Goal: Information Seeking & Learning: Learn about a topic

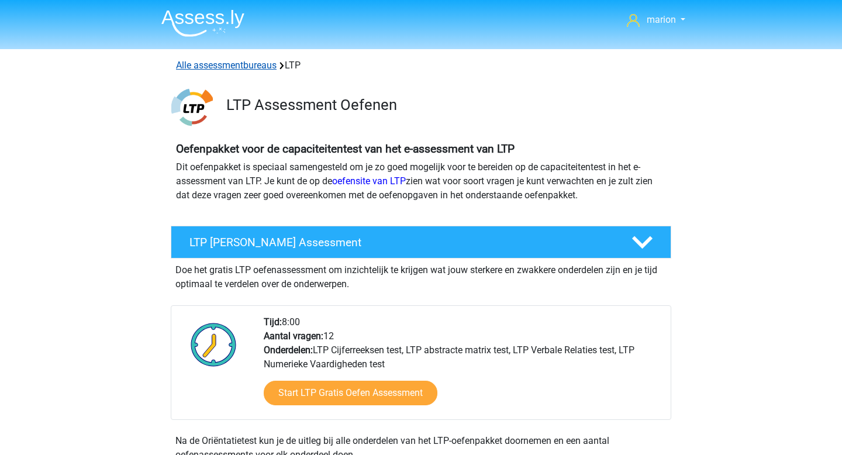
click at [231, 68] on link "Alle assessmentbureaus" at bounding box center [226, 65] width 101 height 11
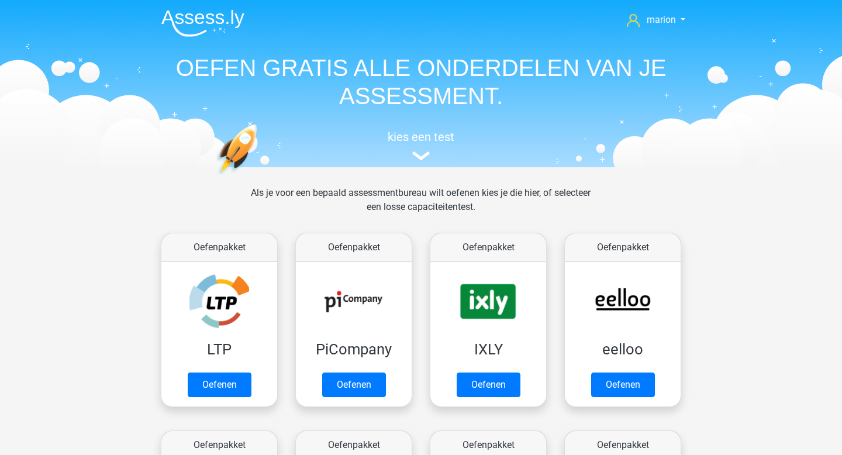
scroll to position [186, 0]
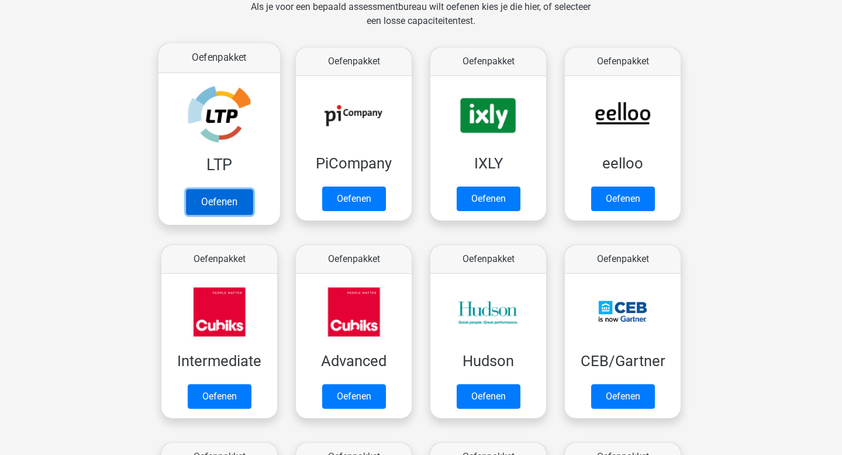
click at [209, 189] on link "Oefenen" at bounding box center [219, 202] width 67 height 26
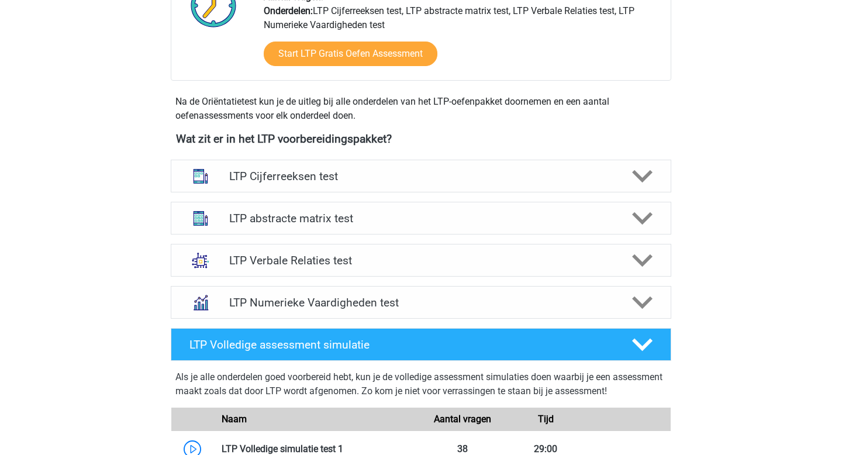
scroll to position [348, 0]
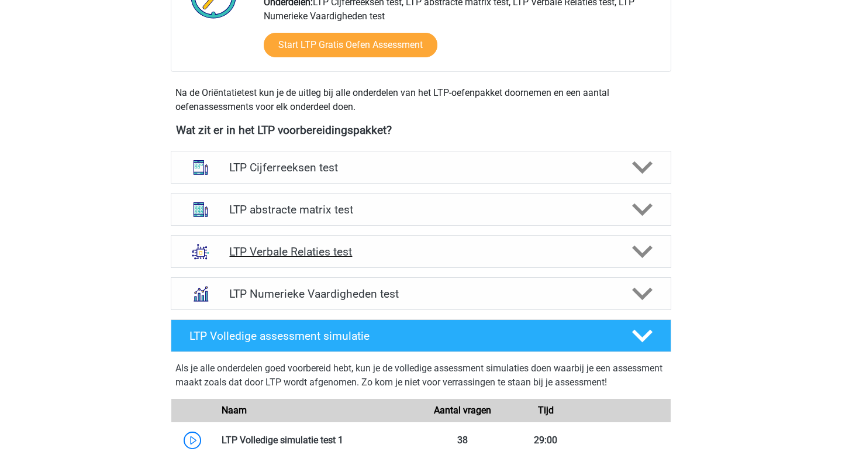
click at [272, 247] on h4 "LTP Verbale Relaties test" at bounding box center [420, 251] width 383 height 13
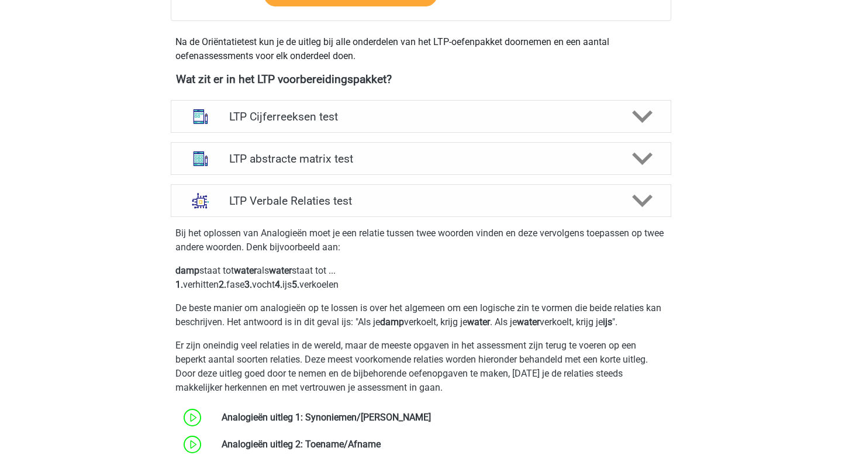
scroll to position [402, 0]
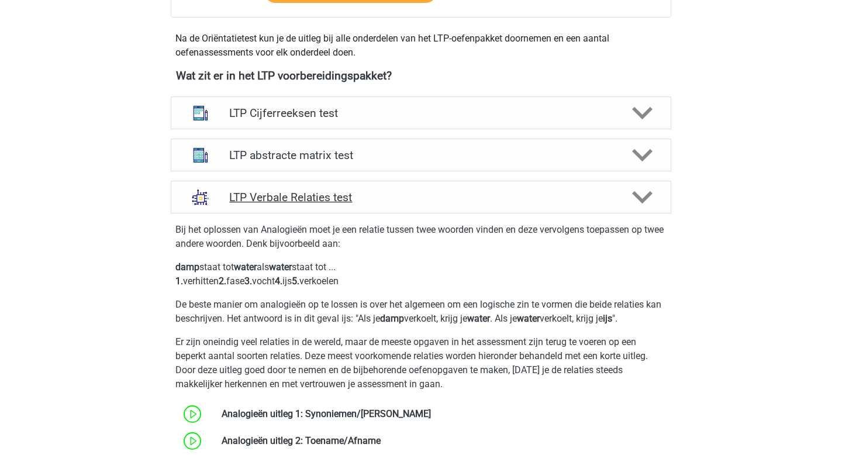
click at [437, 203] on h4 "LTP Verbale Relaties test" at bounding box center [420, 197] width 383 height 13
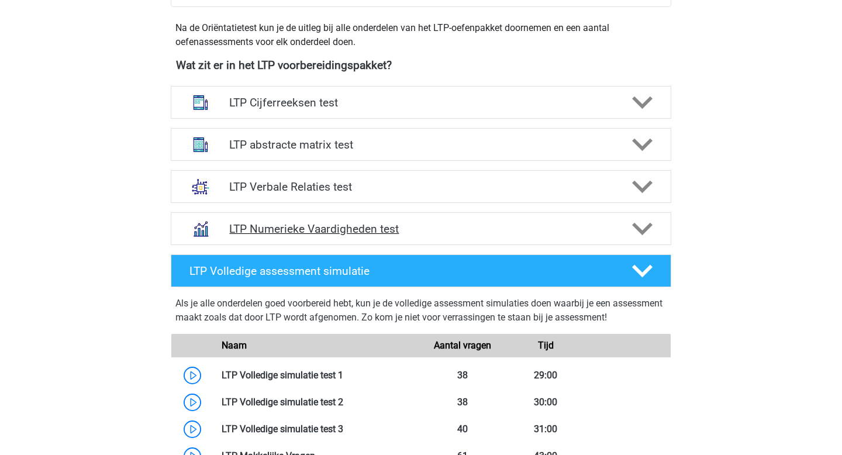
scroll to position [414, 0]
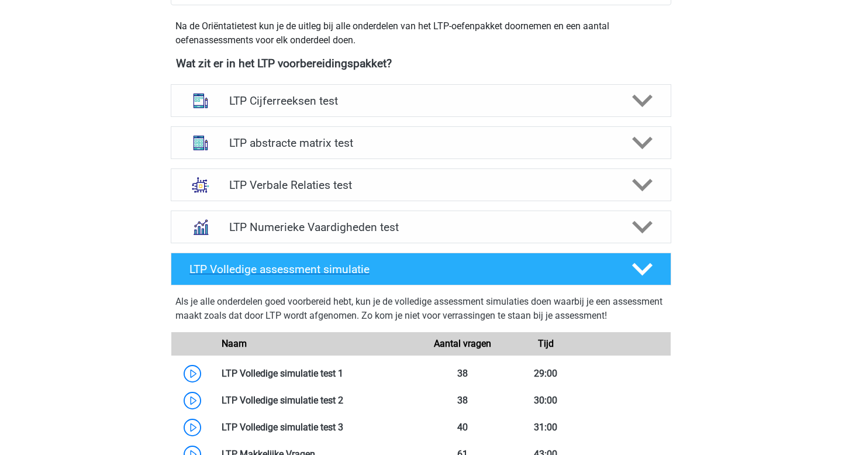
click at [349, 267] on h4 "LTP Volledige assessment simulatie" at bounding box center [400, 268] width 423 height 13
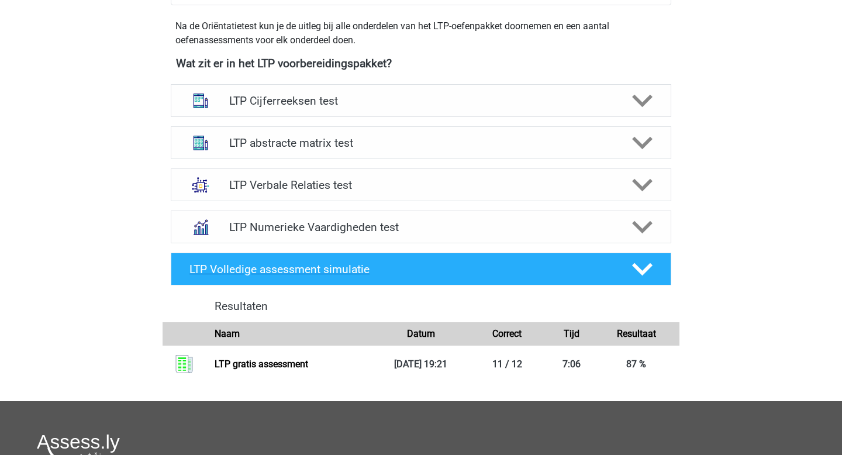
click at [349, 267] on h4 "LTP Volledige assessment simulatie" at bounding box center [400, 268] width 423 height 13
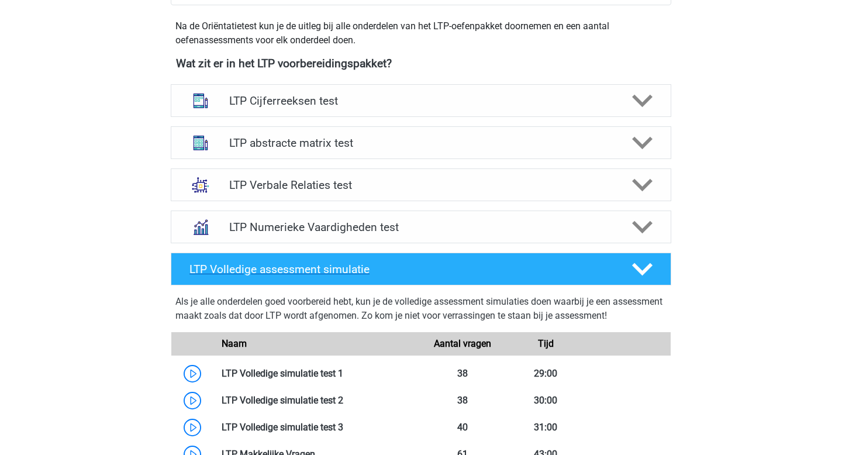
click at [349, 267] on h4 "LTP Volledige assessment simulatie" at bounding box center [400, 268] width 423 height 13
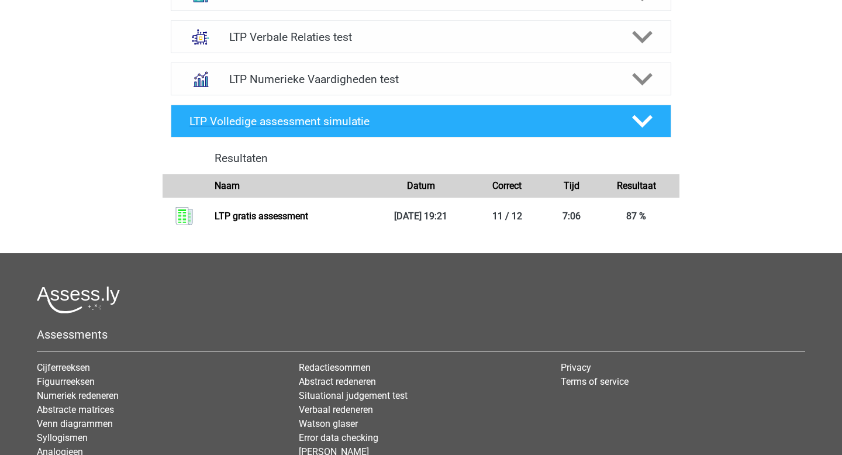
scroll to position [554, 0]
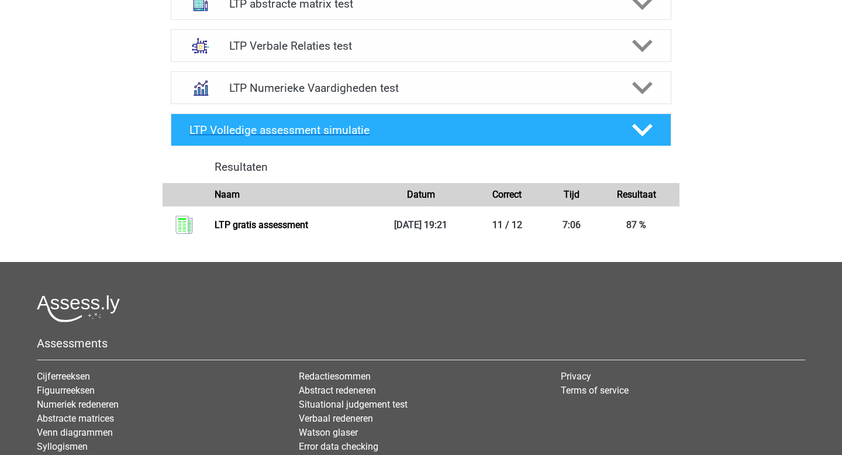
click at [311, 142] on div "LTP Volledige assessment simulatie" at bounding box center [421, 129] width 500 height 33
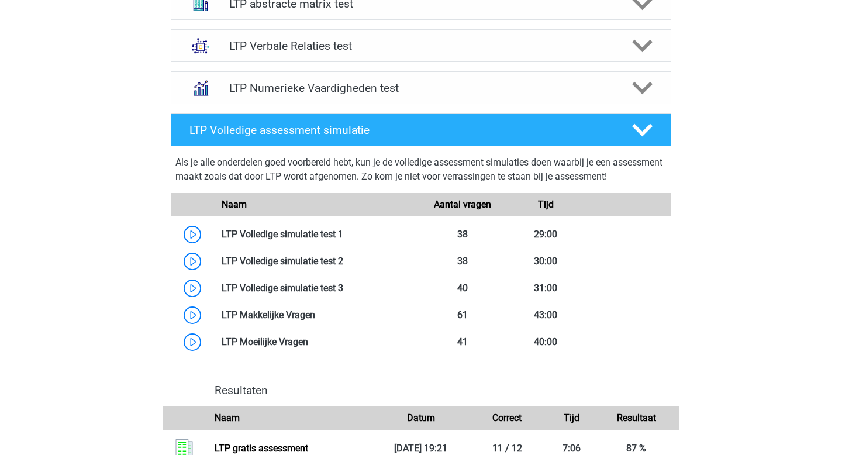
click at [310, 131] on h4 "LTP Volledige assessment simulatie" at bounding box center [400, 129] width 423 height 13
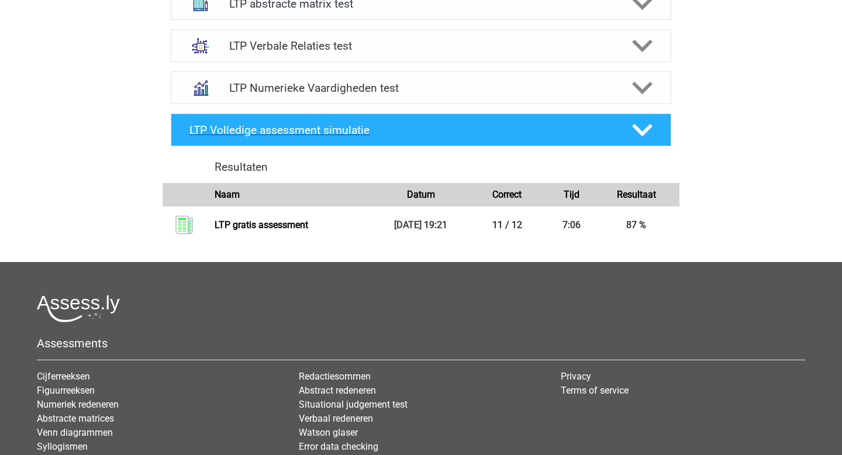
click at [315, 122] on div "LTP Volledige assessment simulatie" at bounding box center [421, 129] width 500 height 33
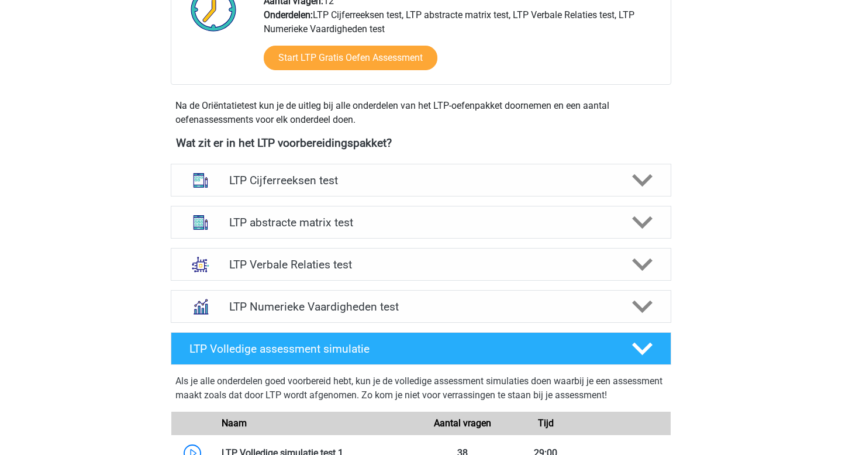
scroll to position [349, 0]
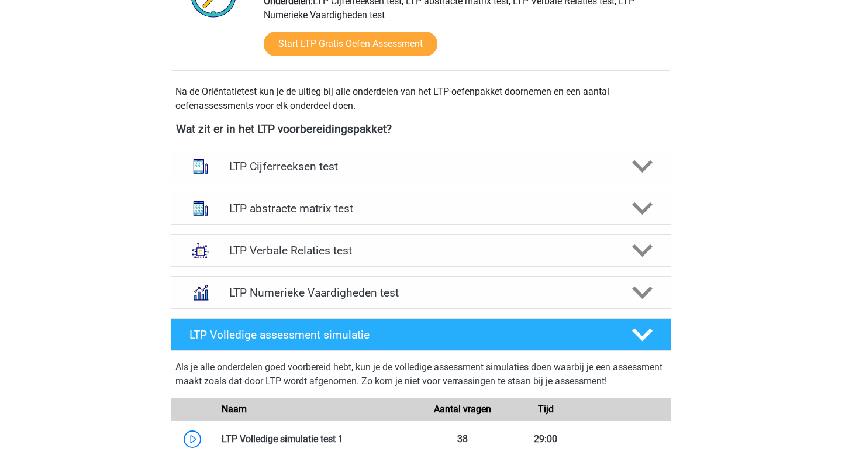
click at [278, 208] on h4 "LTP abstracte matrix test" at bounding box center [420, 208] width 383 height 13
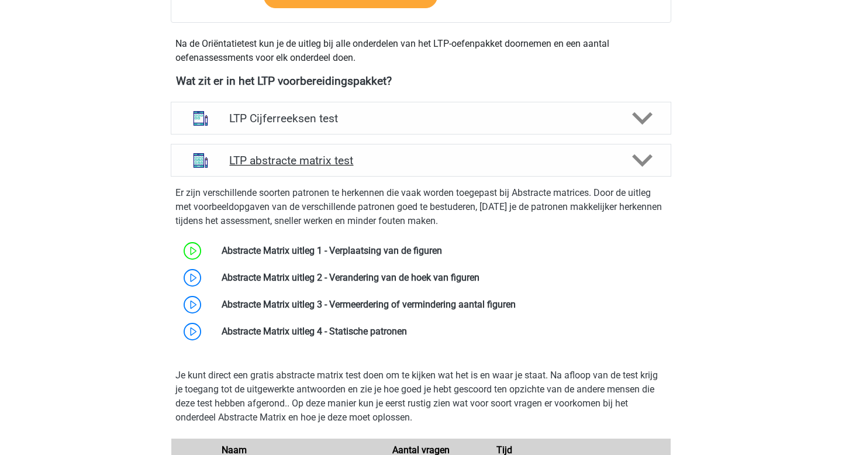
scroll to position [417, 0]
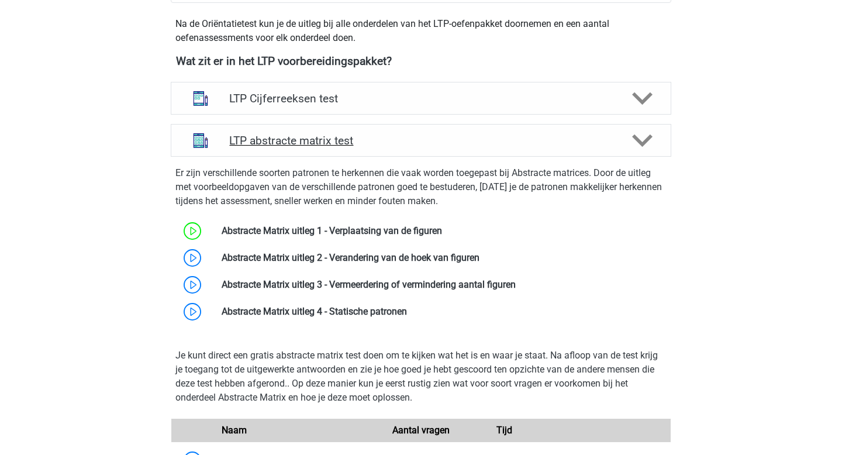
click at [286, 151] on div "LTP abstracte matrix test" at bounding box center [421, 140] width 500 height 33
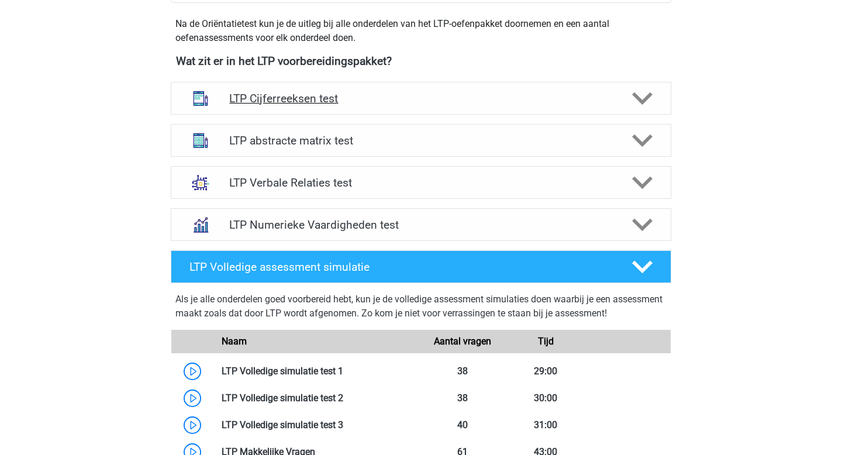
click at [316, 103] on h4 "LTP Cijferreeksen test" at bounding box center [420, 98] width 383 height 13
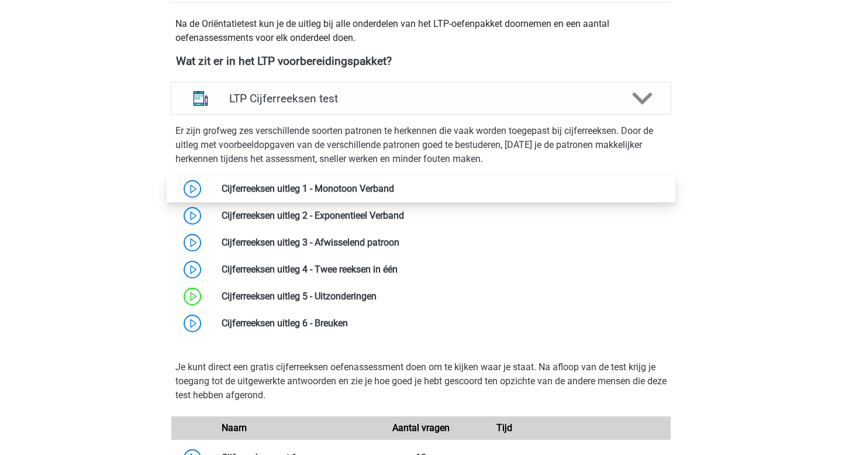
click at [394, 189] on link at bounding box center [394, 188] width 0 height 11
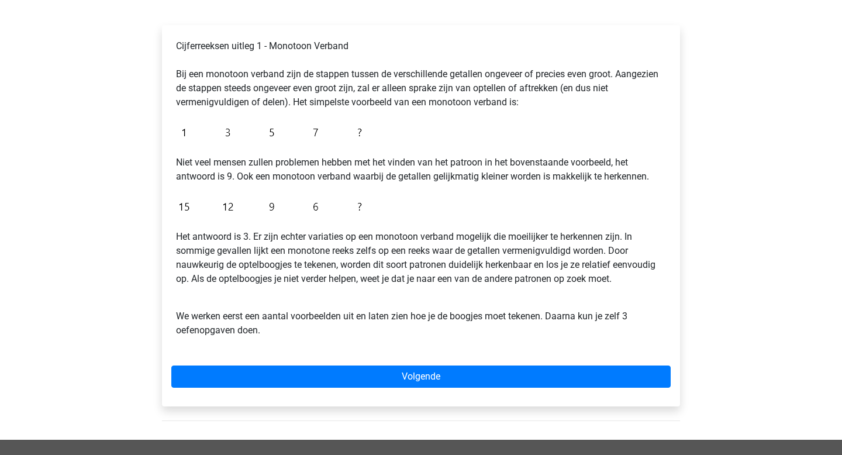
scroll to position [177, 0]
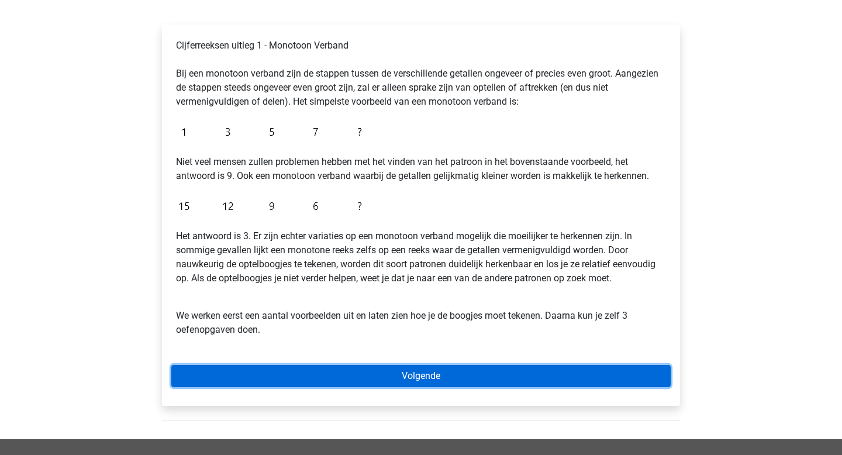
click at [335, 372] on link "Volgende" at bounding box center [420, 376] width 499 height 22
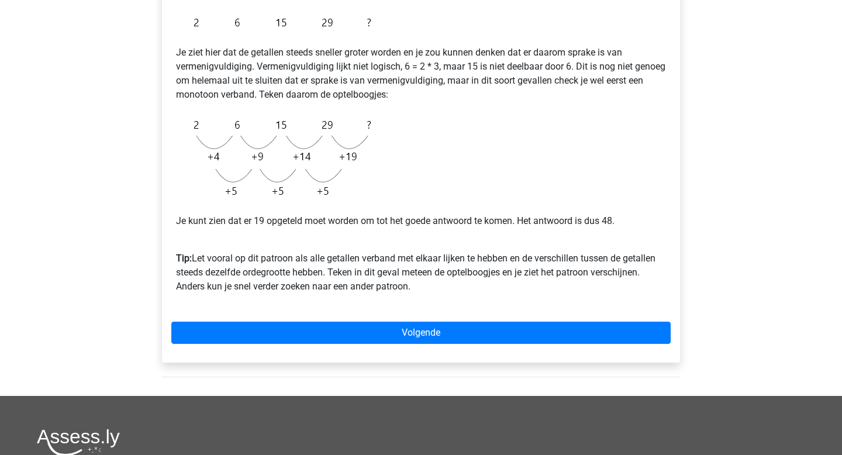
scroll to position [226, 0]
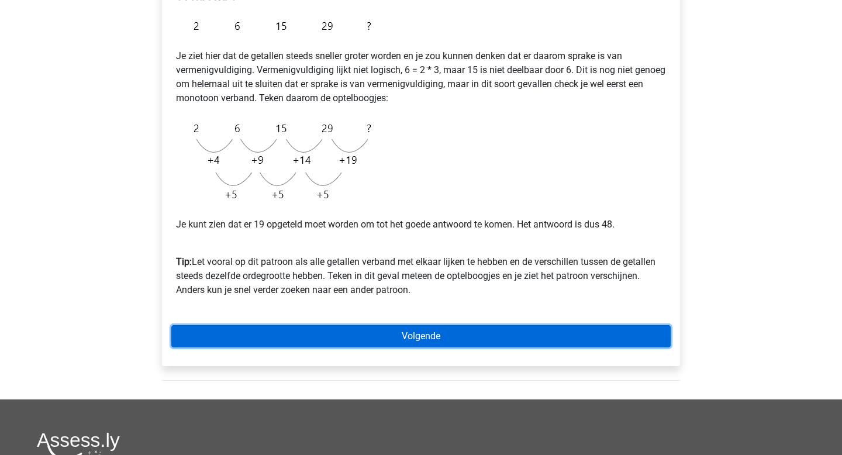
click at [372, 336] on link "Volgende" at bounding box center [420, 336] width 499 height 22
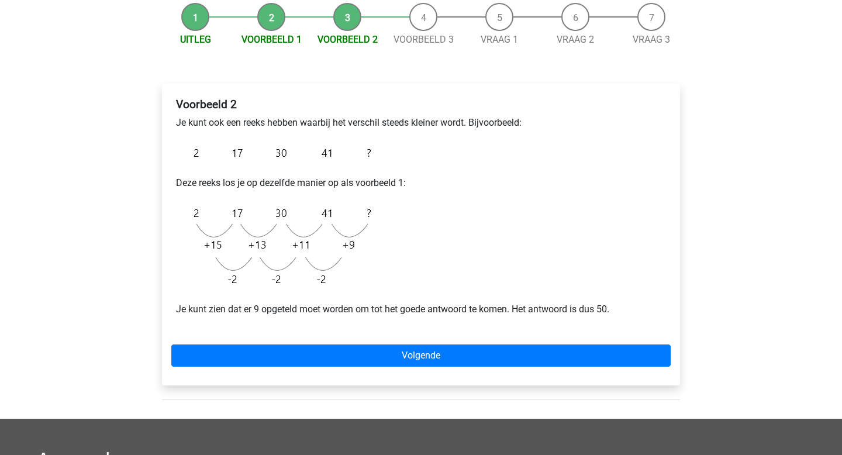
scroll to position [122, 0]
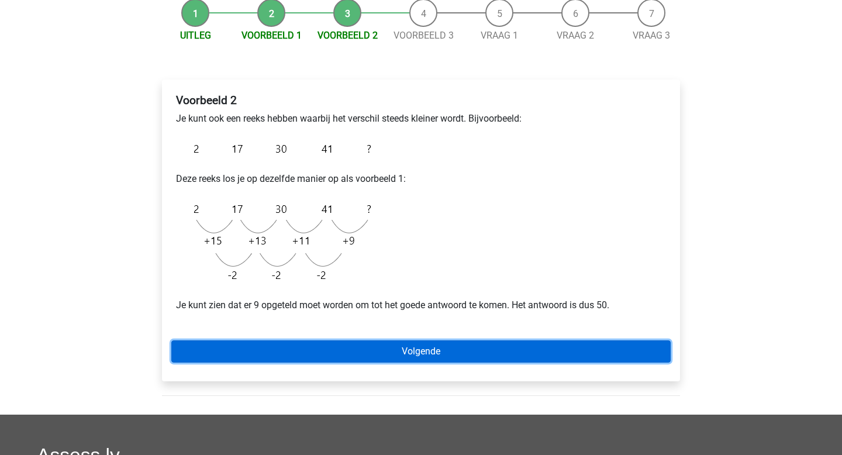
click at [417, 350] on link "Volgende" at bounding box center [420, 351] width 499 height 22
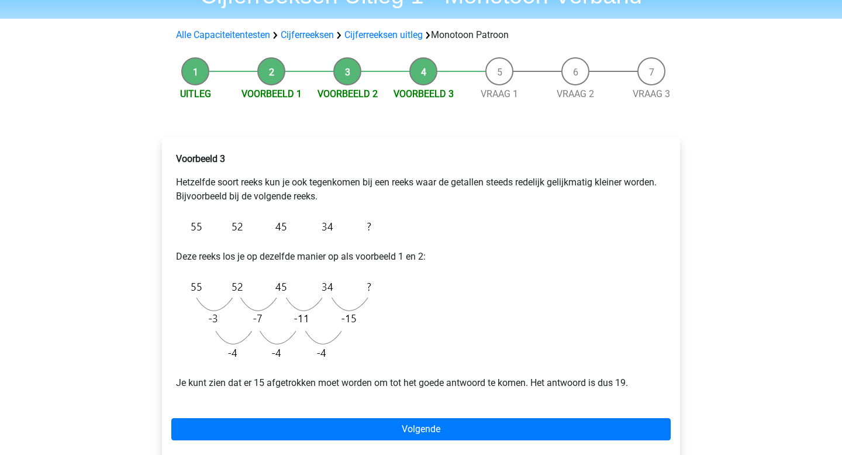
scroll to position [66, 0]
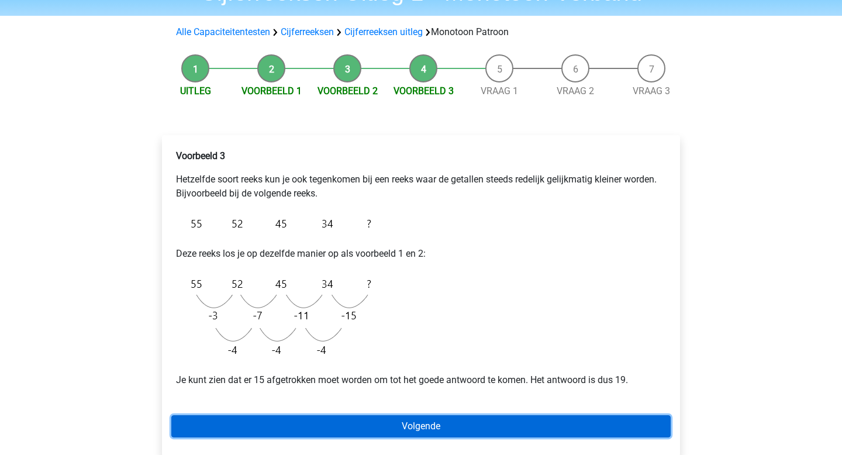
click at [421, 426] on link "Volgende" at bounding box center [420, 426] width 499 height 22
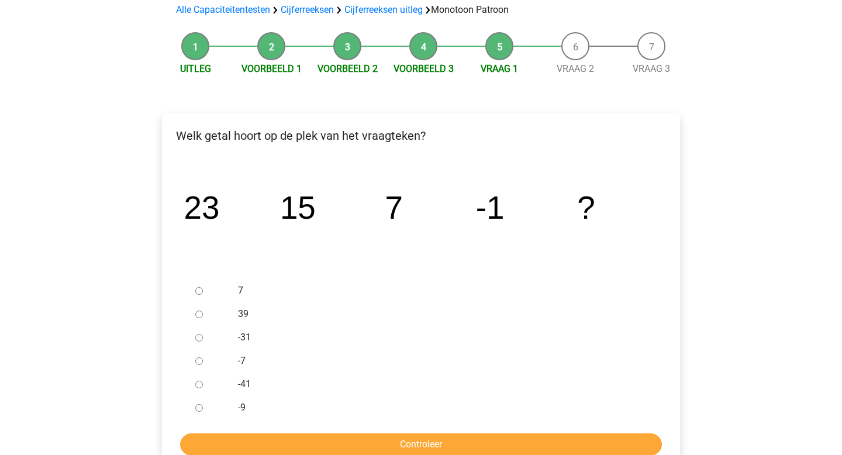
scroll to position [100, 0]
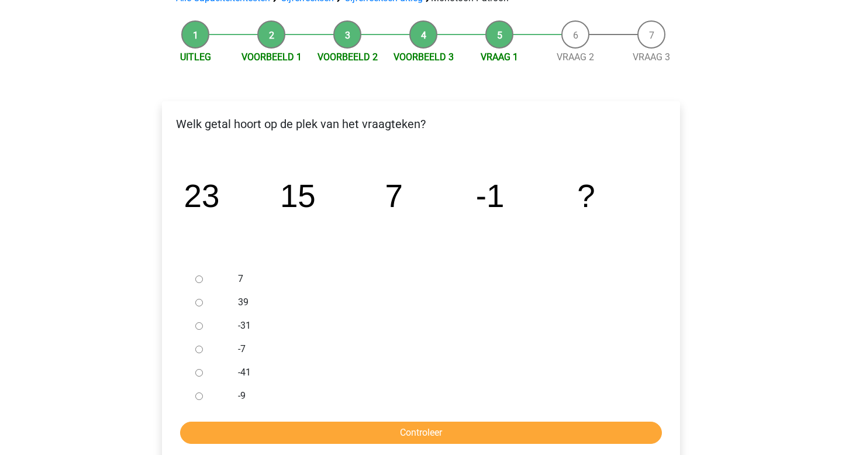
click at [201, 398] on input "-9" at bounding box center [199, 396] width 8 height 8
radio input "true"
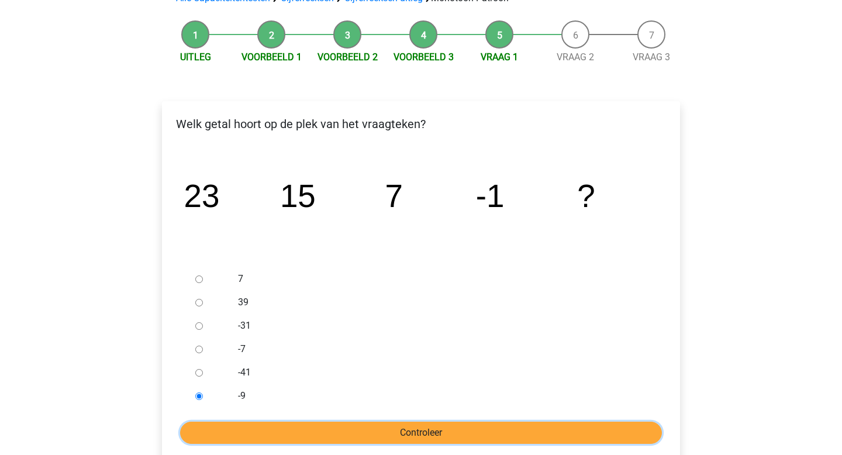
click at [299, 435] on input "Controleer" at bounding box center [421, 433] width 482 height 22
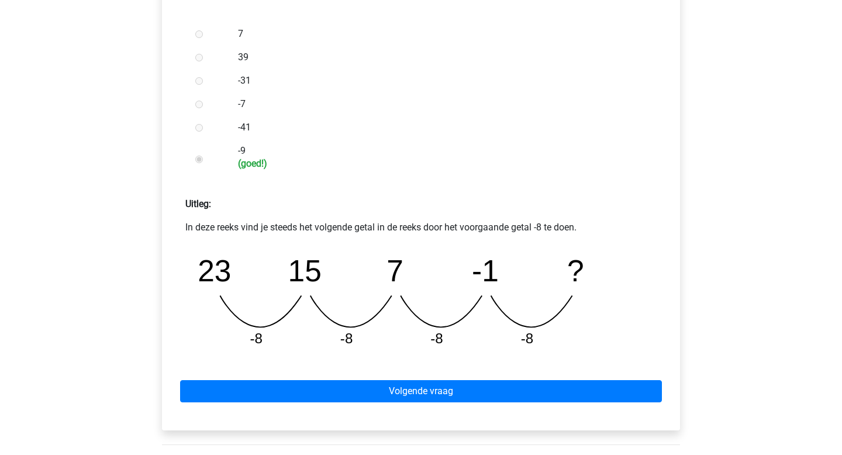
scroll to position [395, 0]
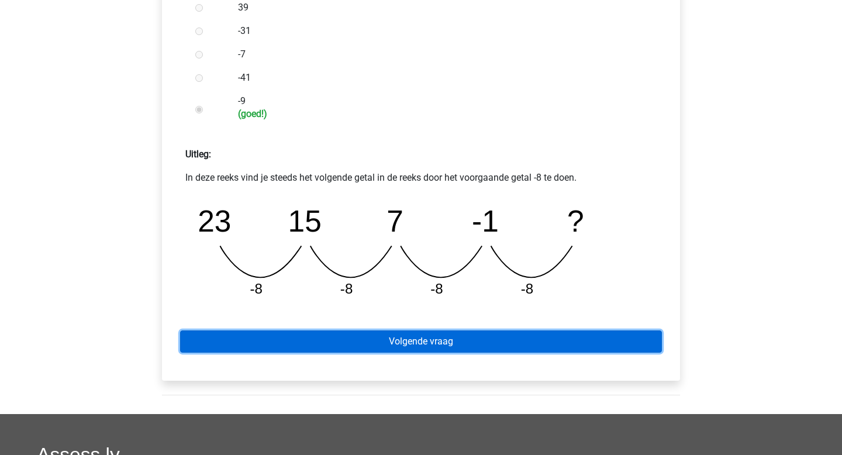
click at [398, 331] on link "Volgende vraag" at bounding box center [421, 341] width 482 height 22
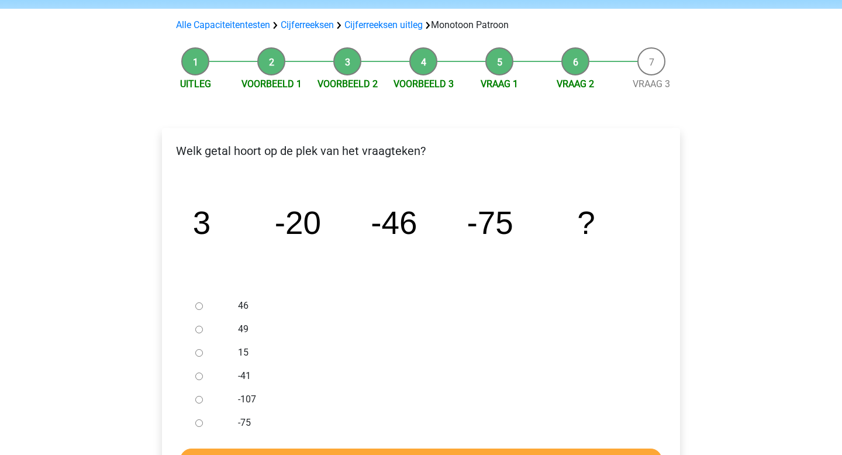
scroll to position [82, 0]
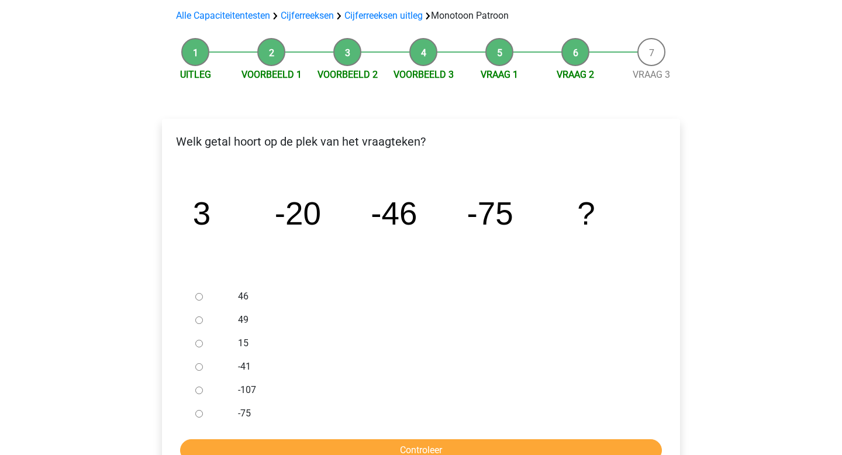
click at [196, 369] on input "-41" at bounding box center [199, 367] width 8 height 8
radio input "true"
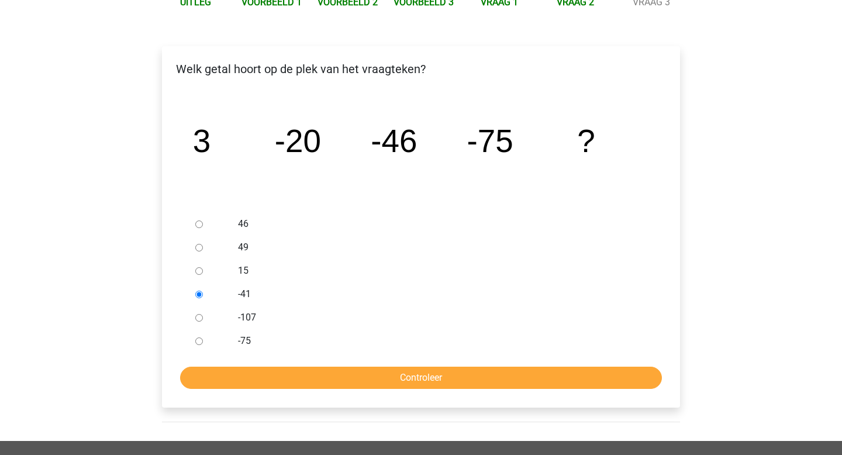
scroll to position [157, 0]
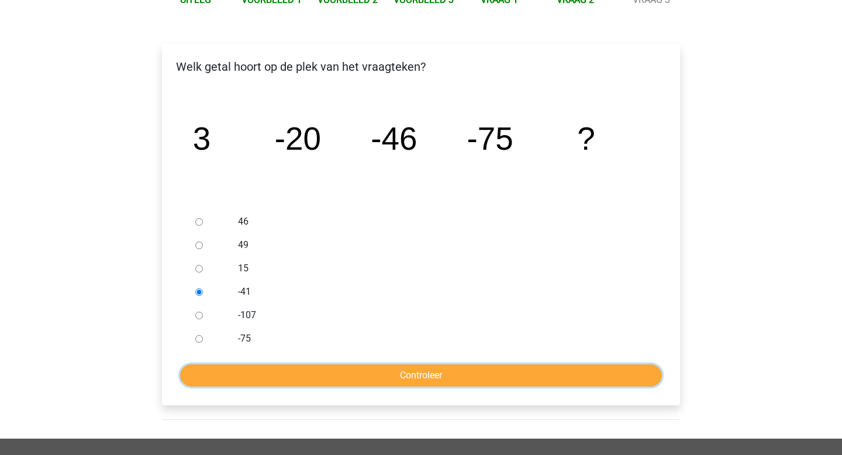
click at [364, 379] on input "Controleer" at bounding box center [421, 375] width 482 height 22
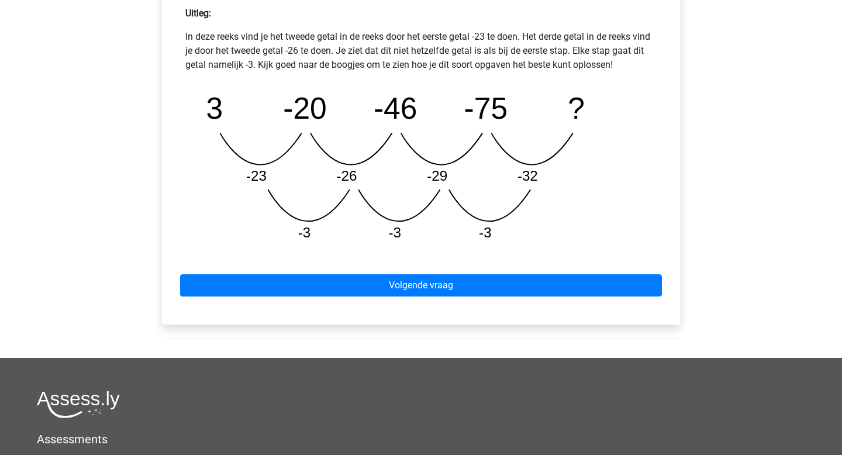
scroll to position [517, 0]
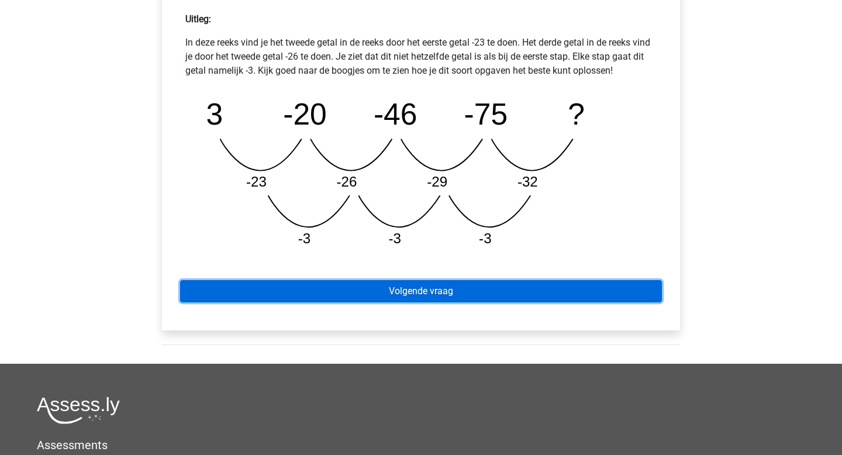
click at [422, 292] on link "Volgende vraag" at bounding box center [421, 291] width 482 height 22
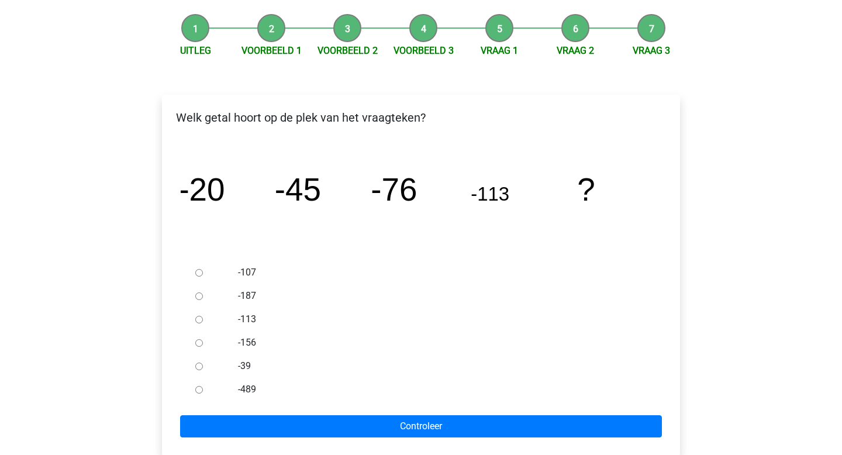
scroll to position [108, 0]
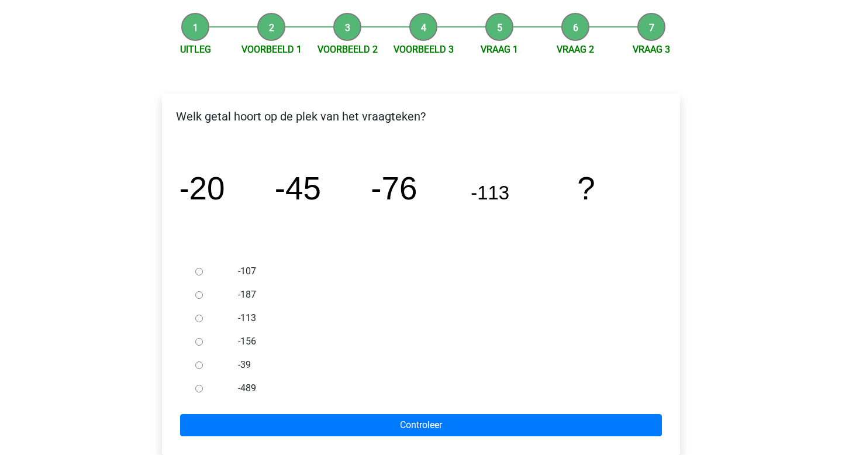
click at [246, 349] on div "-156" at bounding box center [440, 341] width 422 height 23
click at [247, 338] on label "-156" at bounding box center [440, 341] width 405 height 14
click at [203, 338] on input "-156" at bounding box center [199, 342] width 8 height 8
radio input "true"
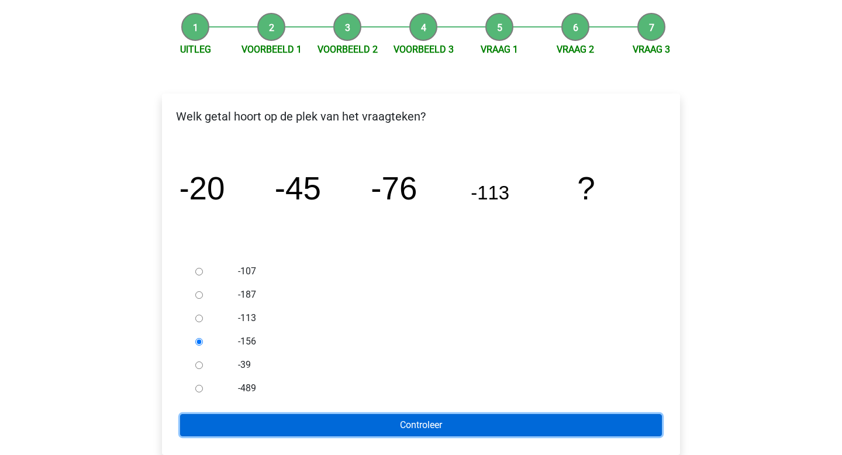
click at [396, 420] on input "Controleer" at bounding box center [421, 425] width 482 height 22
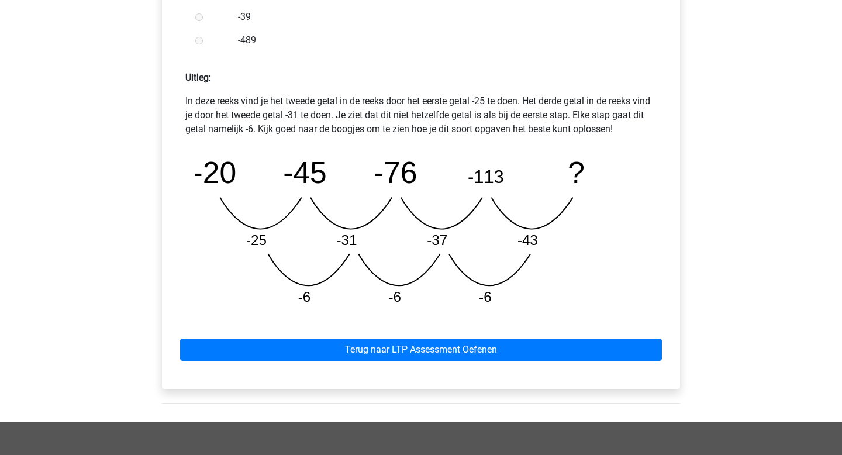
scroll to position [494, 0]
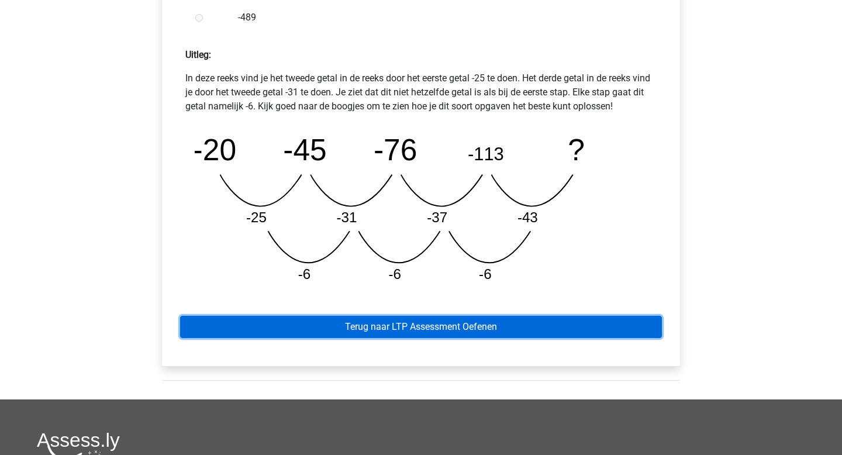
click at [476, 326] on link "Terug naar LTP Assessment Oefenen" at bounding box center [421, 327] width 482 height 22
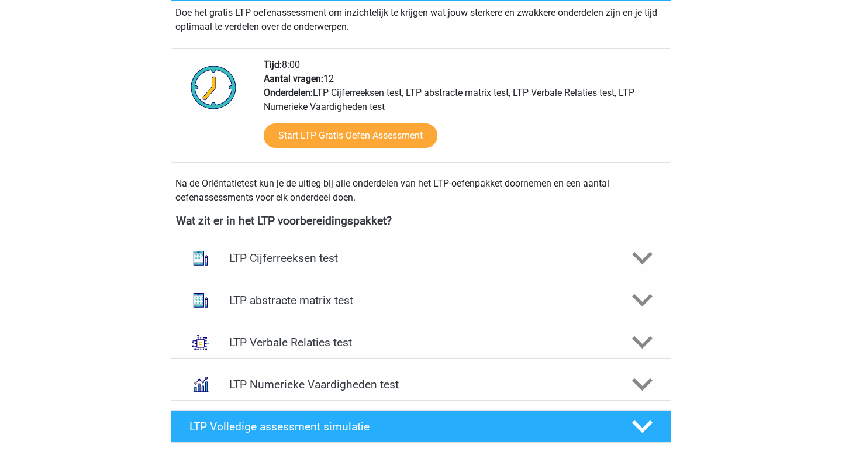
scroll to position [203, 0]
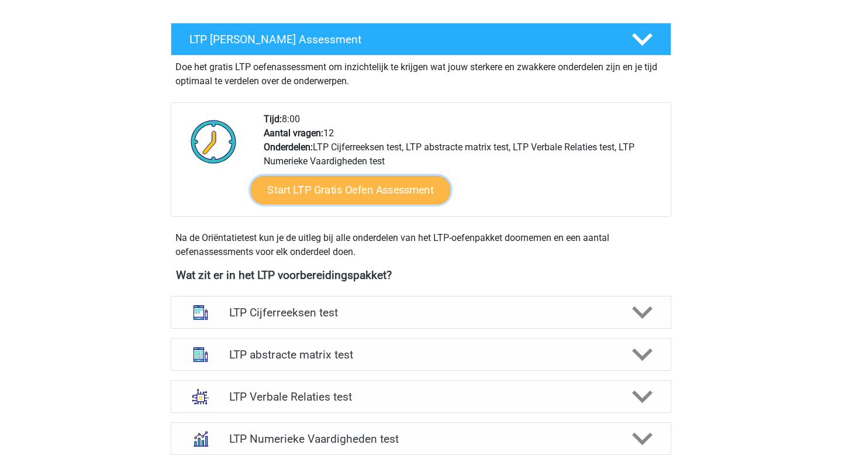
click at [405, 185] on link "Start LTP Gratis Oefen Assessment" at bounding box center [351, 190] width 200 height 28
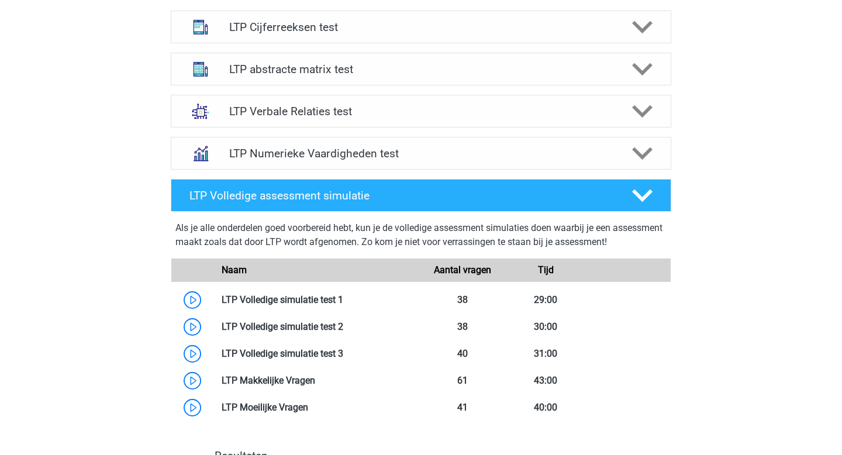
scroll to position [492, 0]
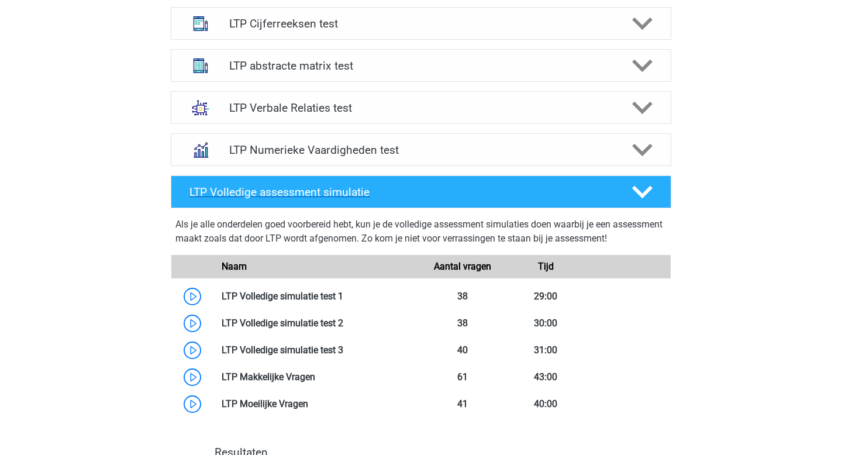
click at [185, 195] on div "LTP Volledige assessment simulatie" at bounding box center [401, 191] width 441 height 13
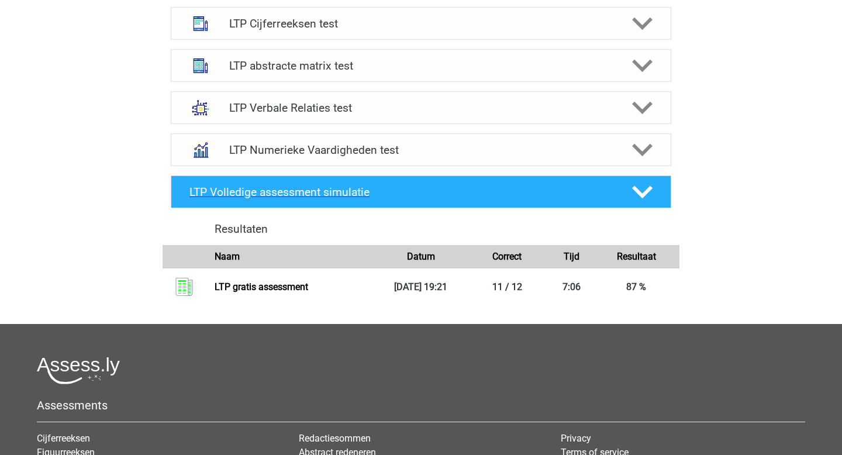
click at [185, 195] on div "LTP Volledige assessment simulatie" at bounding box center [401, 191] width 441 height 13
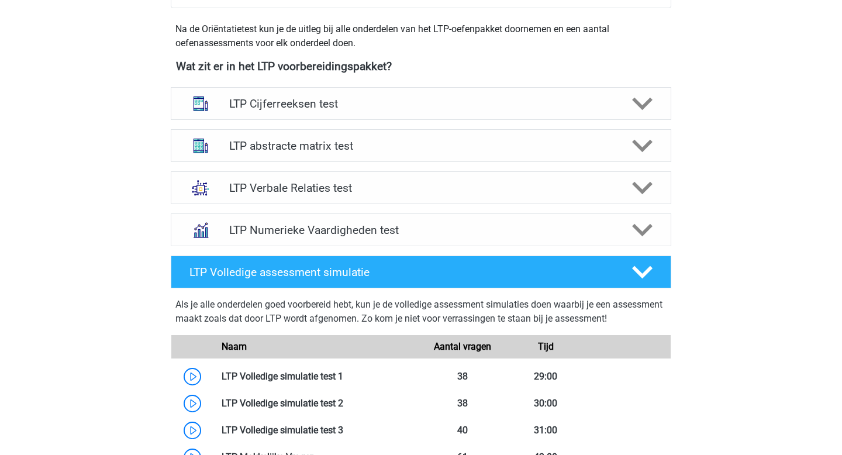
scroll to position [389, 0]
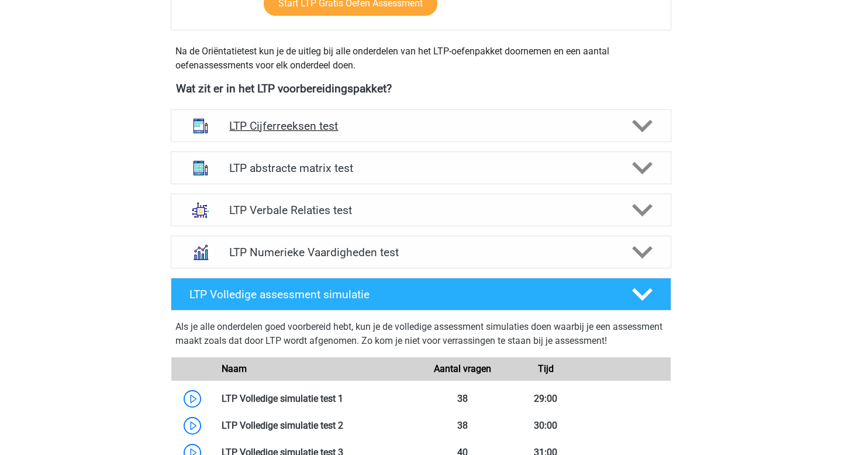
click at [258, 136] on div "LTP Cijferreeksen test" at bounding box center [421, 125] width 500 height 33
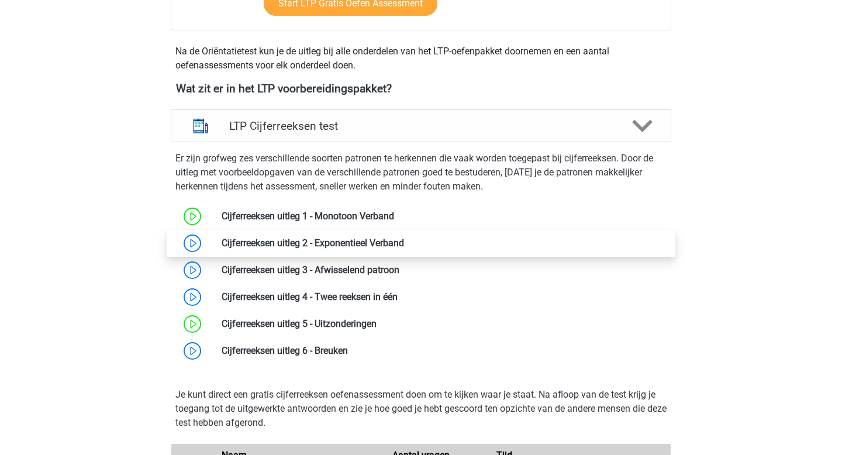
click at [404, 246] on link at bounding box center [404, 242] width 0 height 11
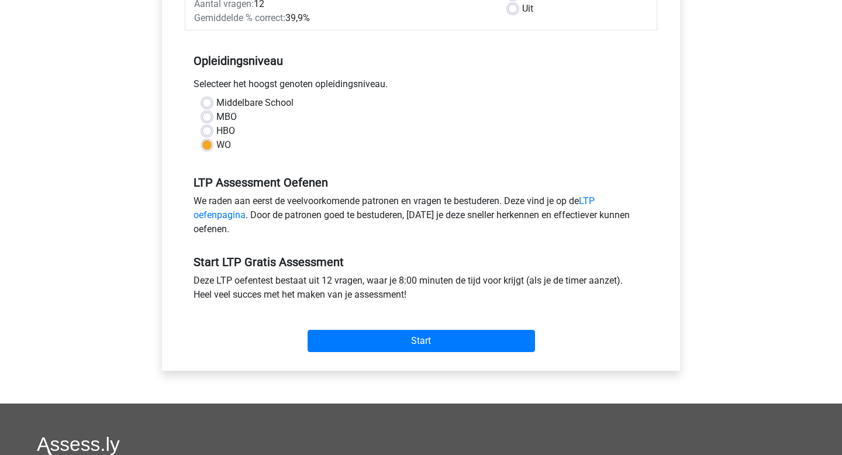
scroll to position [219, 0]
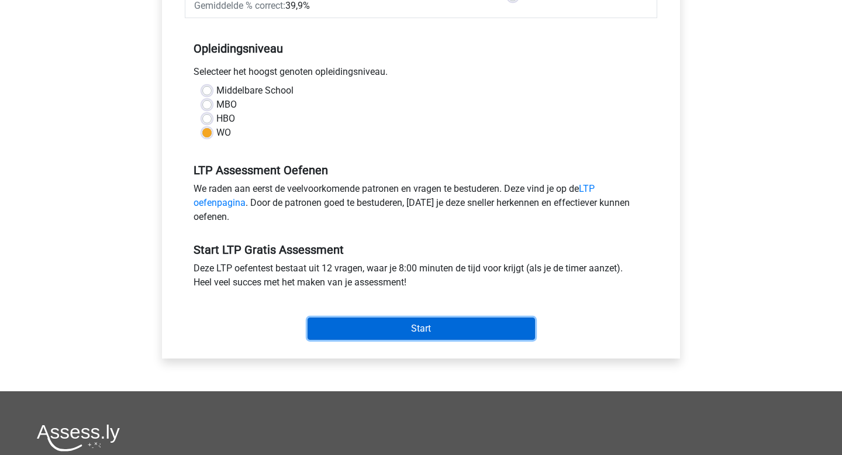
click at [386, 331] on input "Start" at bounding box center [421, 328] width 227 height 22
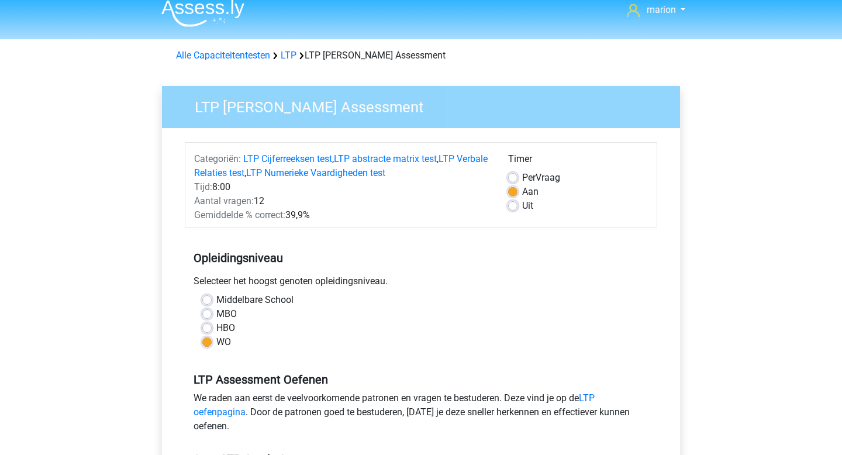
scroll to position [0, 0]
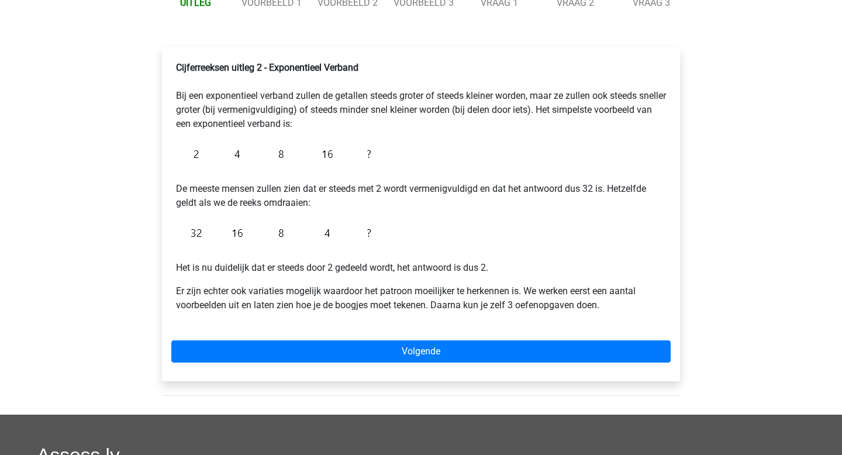
scroll to position [153, 0]
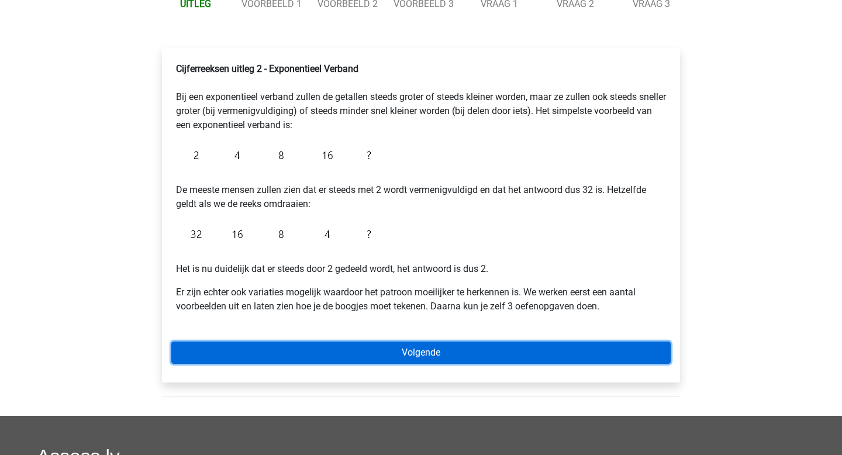
click at [343, 346] on link "Volgende" at bounding box center [420, 352] width 499 height 22
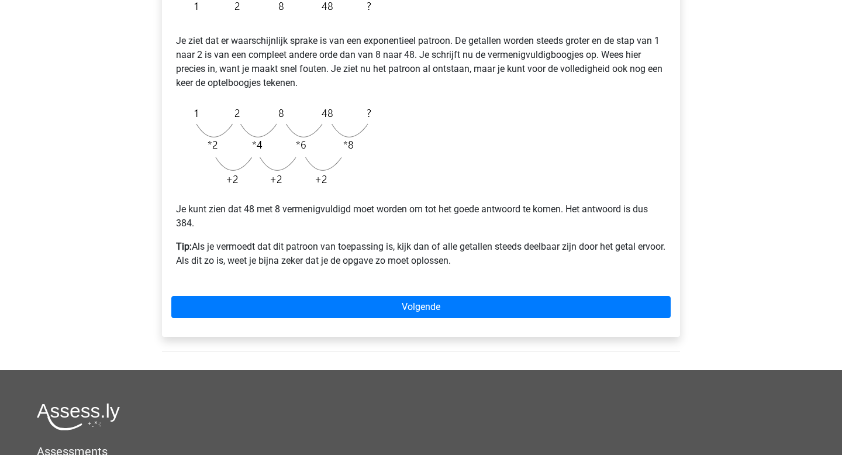
scroll to position [247, 0]
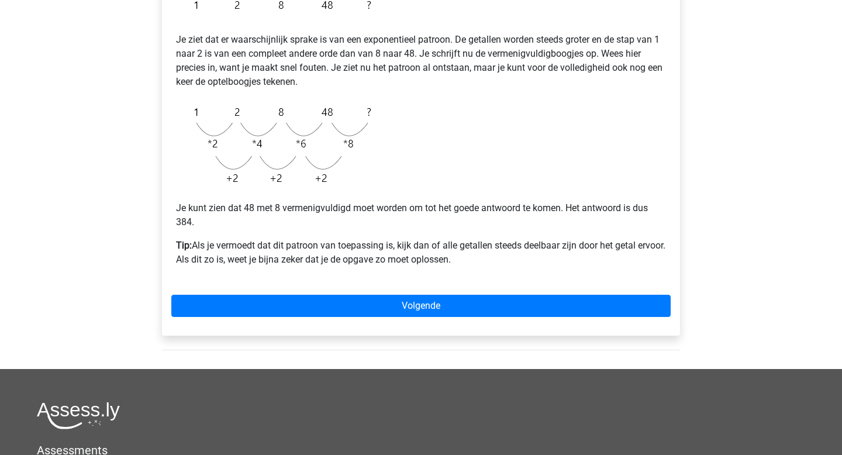
click at [384, 317] on div "Voorbeeld 1 Je ziet dat er waarschijnlijk sprake is van een exponentieel patroo…" at bounding box center [421, 145] width 518 height 382
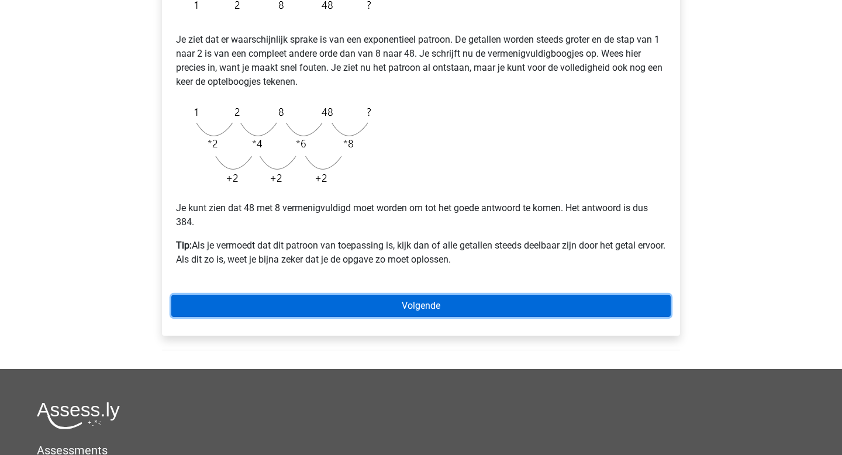
click at [388, 315] on link "Volgende" at bounding box center [420, 306] width 499 height 22
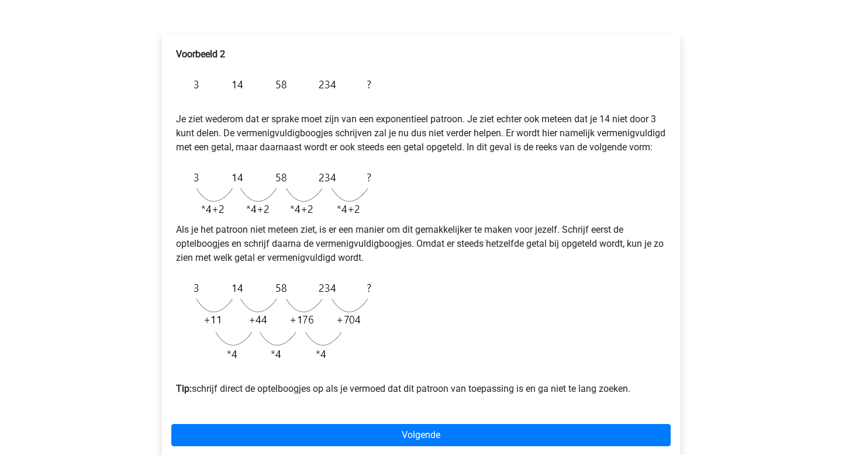
scroll to position [175, 0]
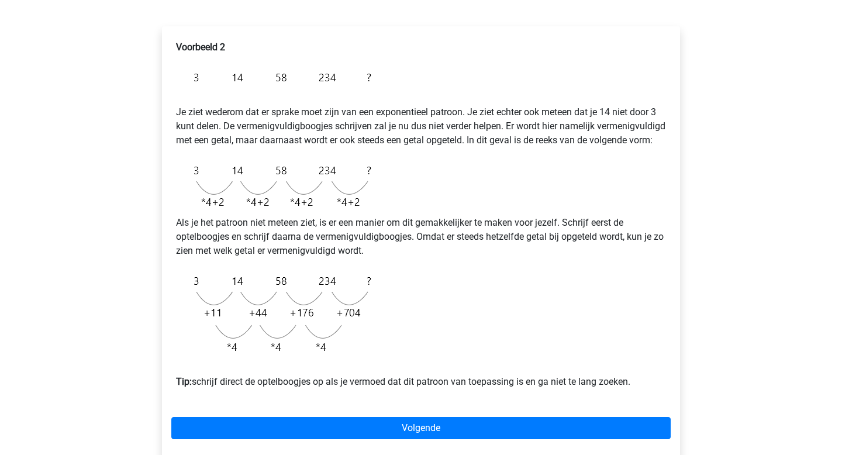
click at [388, 315] on div "Voorbeeld 2 Je ziet wederom dat er sprake moet zijn van een exponentieel patroo…" at bounding box center [420, 219] width 499 height 367
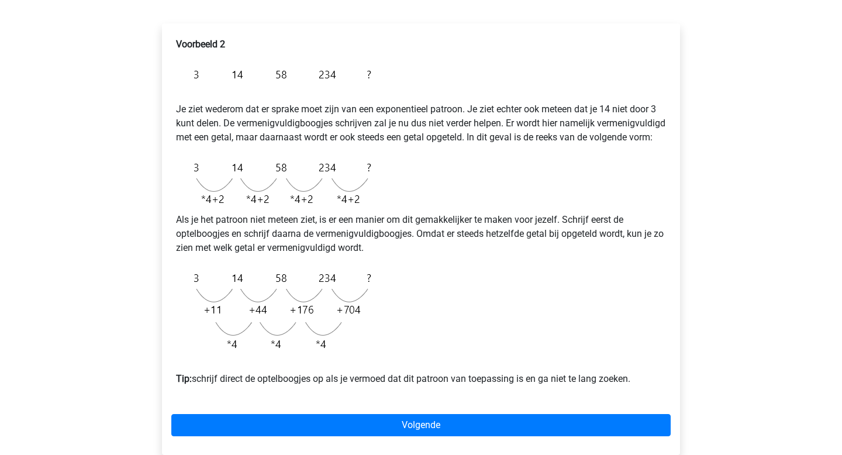
drag, startPoint x: 0, startPoint y: 0, endPoint x: 394, endPoint y: 316, distance: 504.9
click at [394, 316] on div "Voorbeeld 2 Je ziet wederom dat er sprake moet zijn van een exponentieel patroo…" at bounding box center [420, 216] width 499 height 367
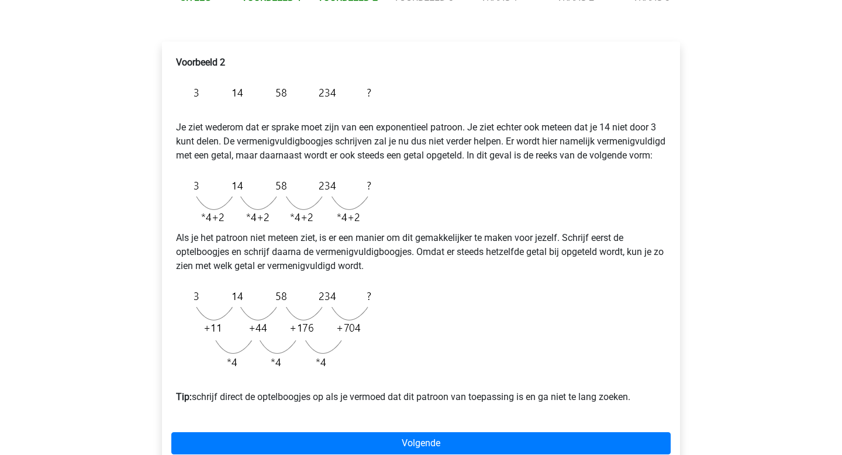
scroll to position [156, 0]
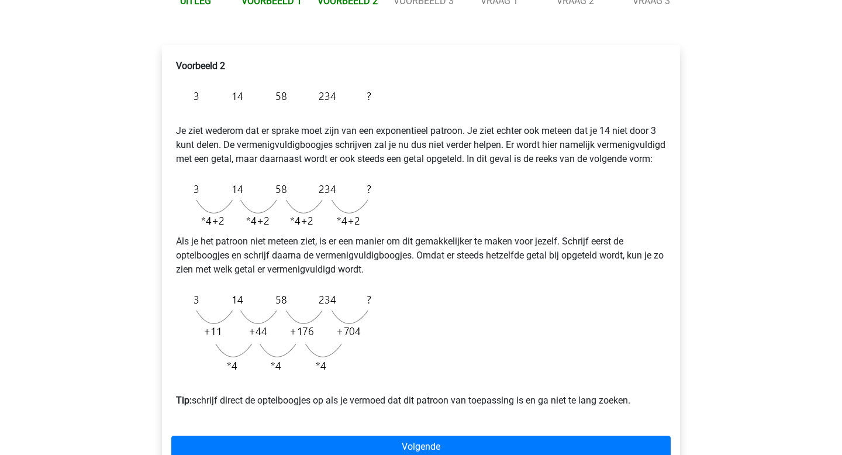
click at [416, 307] on div "Voorbeeld 2 Je ziet wederom dat er sprake moet zijn van een exponentieel patroo…" at bounding box center [420, 237] width 499 height 367
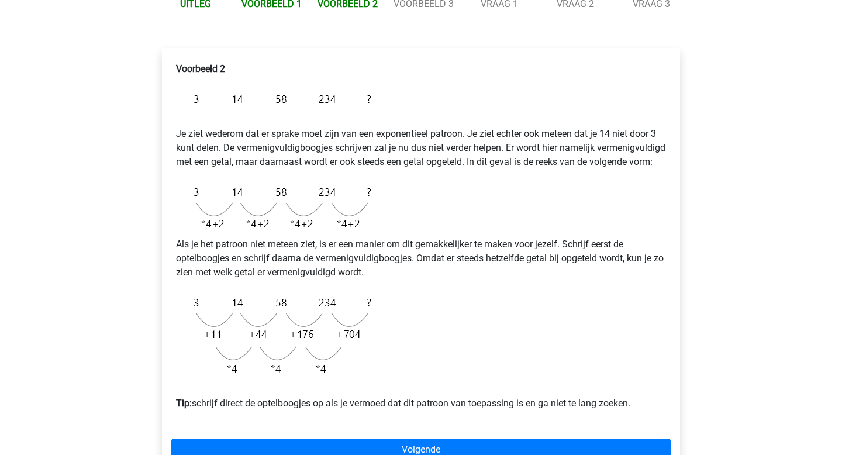
scroll to position [155, 0]
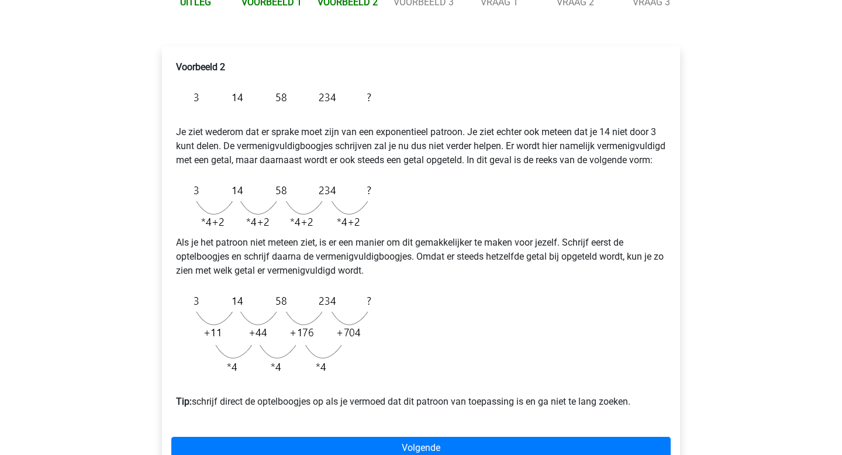
click at [416, 307] on div "Voorbeeld 2 Je ziet wederom dat er sprake moet zijn van een exponentieel patroo…" at bounding box center [420, 239] width 499 height 367
click at [416, 309] on div "Voorbeeld 2 Je ziet wederom dat er sprake moet zijn van een exponentieel patroo…" at bounding box center [420, 239] width 499 height 367
click at [414, 315] on div "Voorbeeld 2 Je ziet wederom dat er sprake moet zijn van een exponentieel patroo…" at bounding box center [420, 239] width 499 height 367
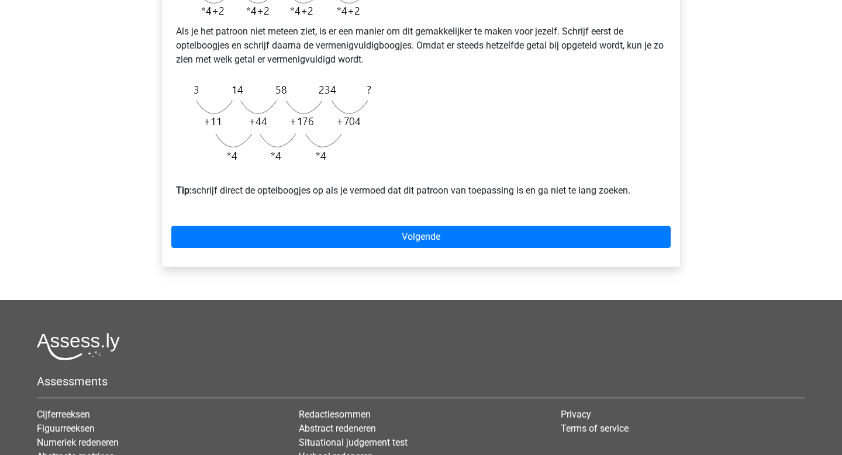
scroll to position [393, 0]
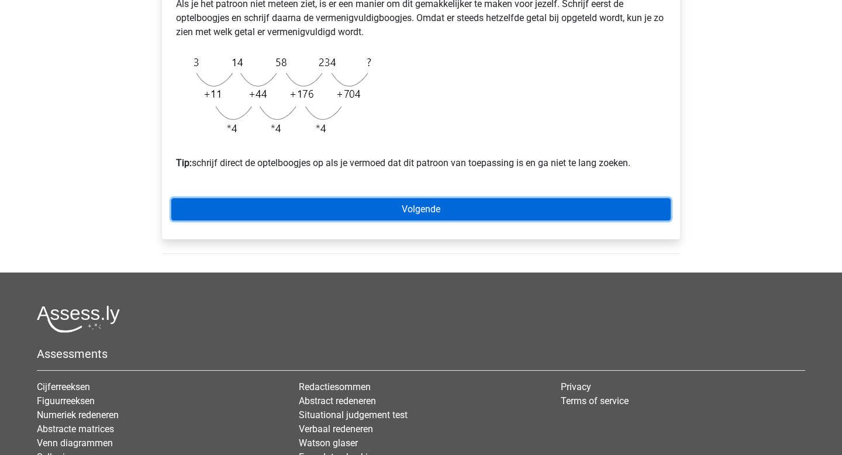
click at [528, 220] on link "Volgende" at bounding box center [420, 209] width 499 height 22
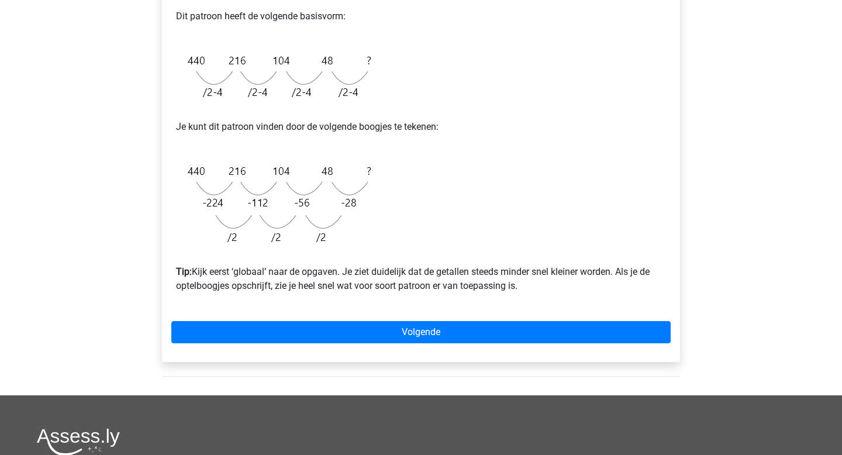
scroll to position [286, 0]
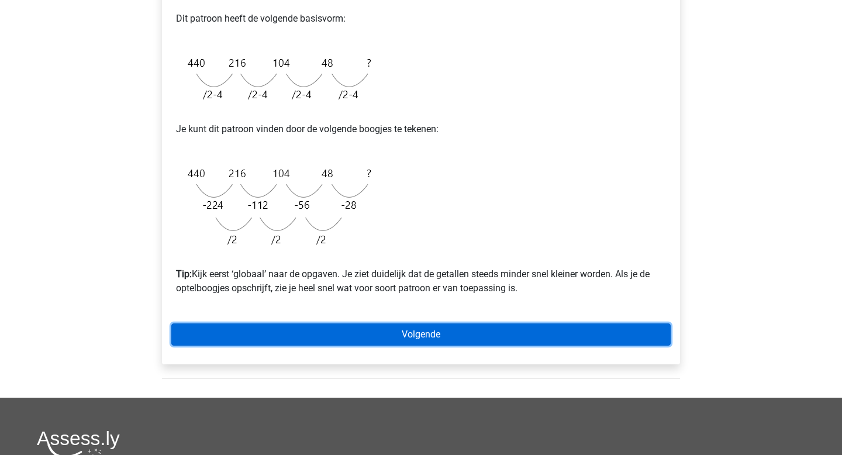
click at [444, 330] on link "Volgende" at bounding box center [420, 334] width 499 height 22
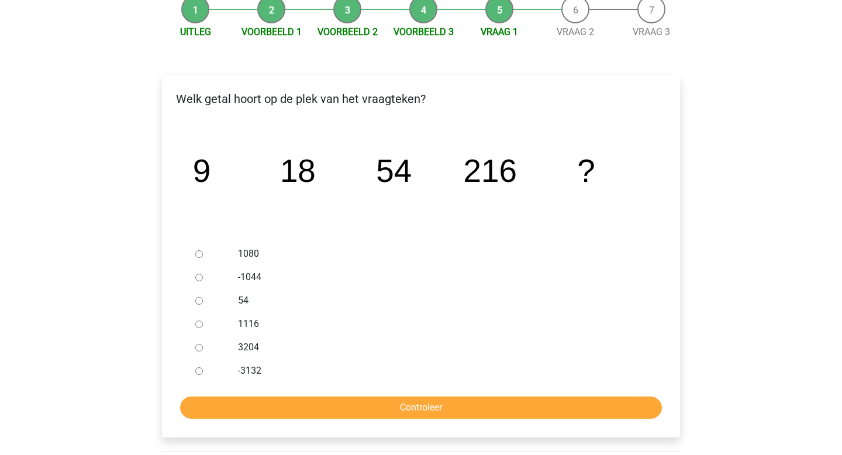
scroll to position [123, 0]
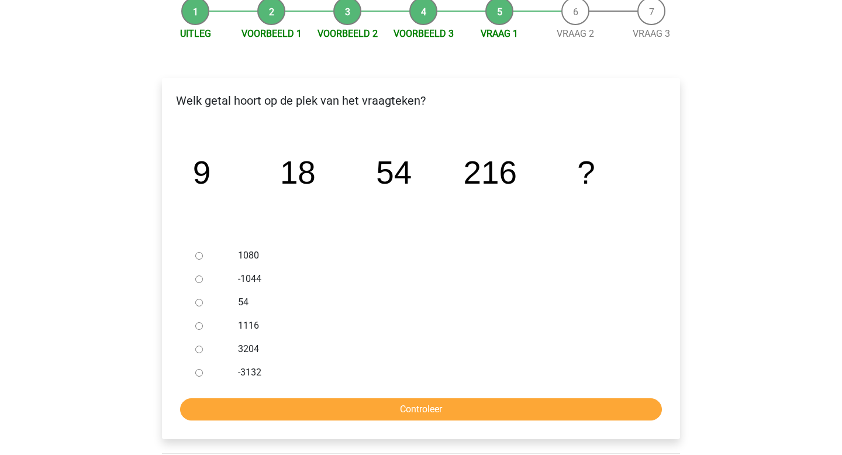
click at [250, 258] on label "1080" at bounding box center [440, 255] width 405 height 14
click at [203, 258] on input "1080" at bounding box center [199, 256] width 8 height 8
radio input "true"
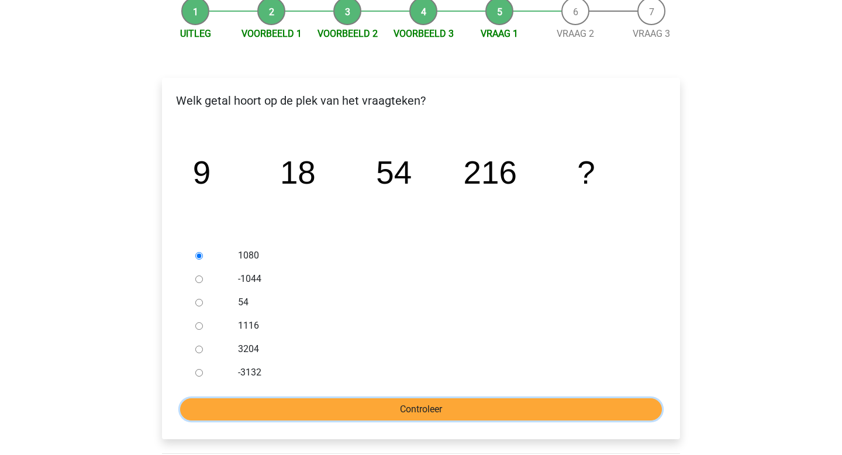
click at [320, 412] on input "Controleer" at bounding box center [421, 409] width 482 height 22
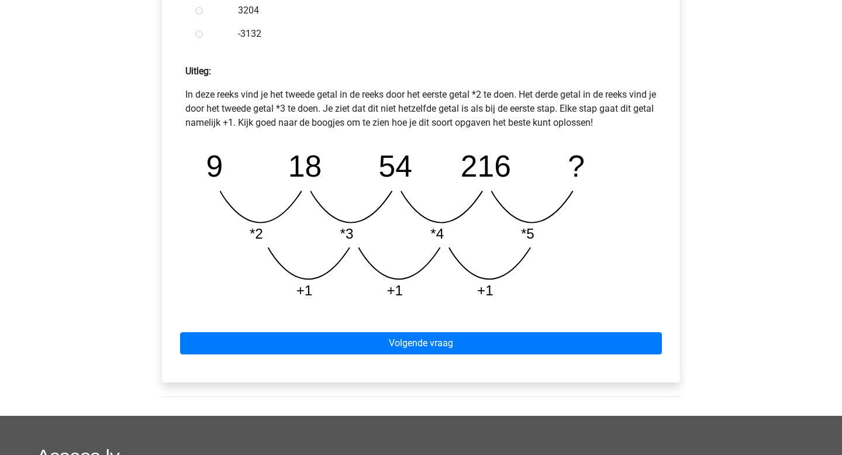
scroll to position [585, 0]
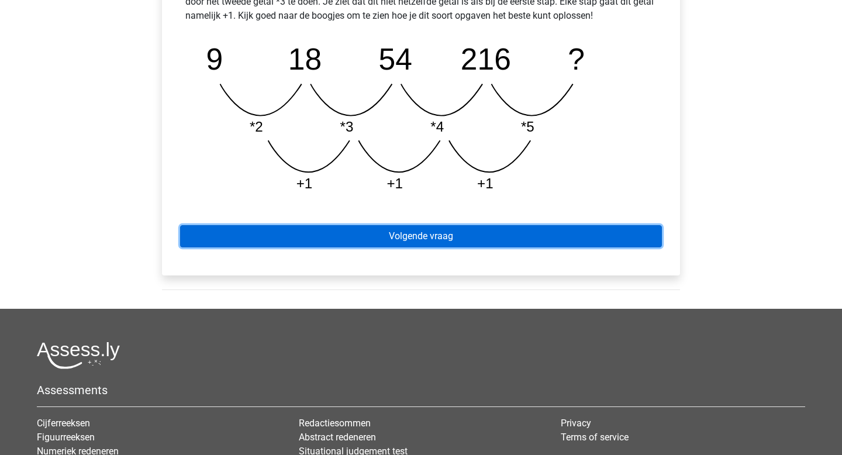
click at [507, 233] on link "Volgende vraag" at bounding box center [421, 236] width 482 height 22
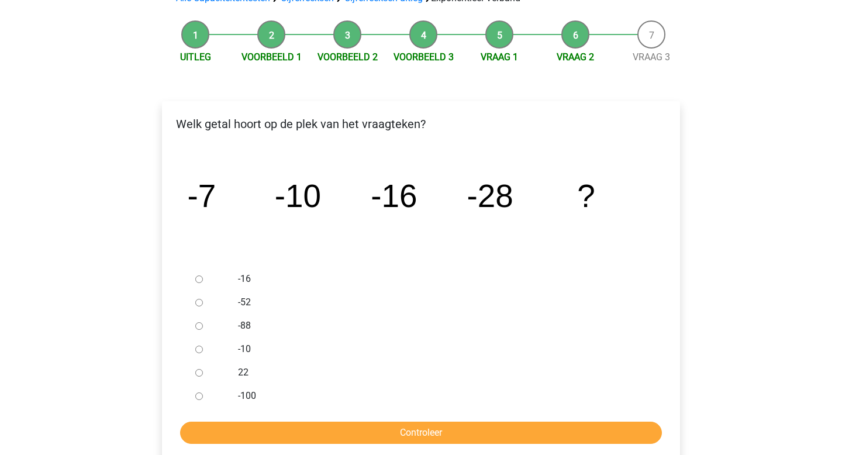
scroll to position [101, 0]
click at [198, 302] on input "-52" at bounding box center [199, 302] width 8 height 8
radio input "true"
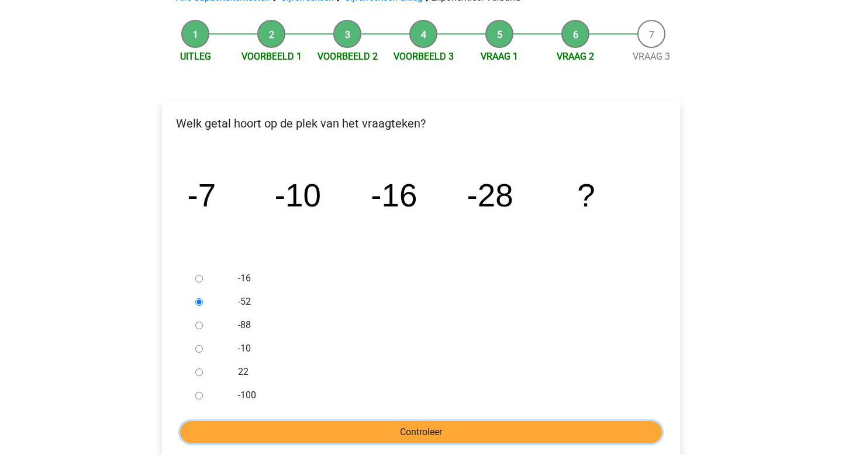
click at [331, 437] on input "Controleer" at bounding box center [421, 432] width 482 height 22
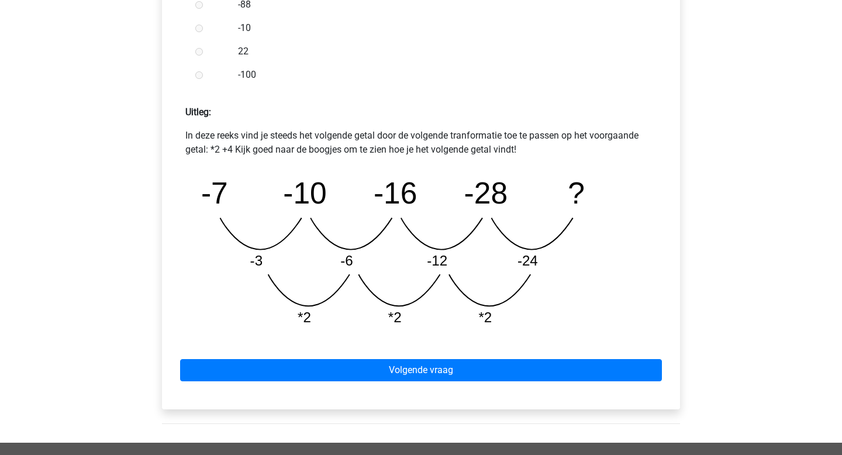
scroll to position [451, 0]
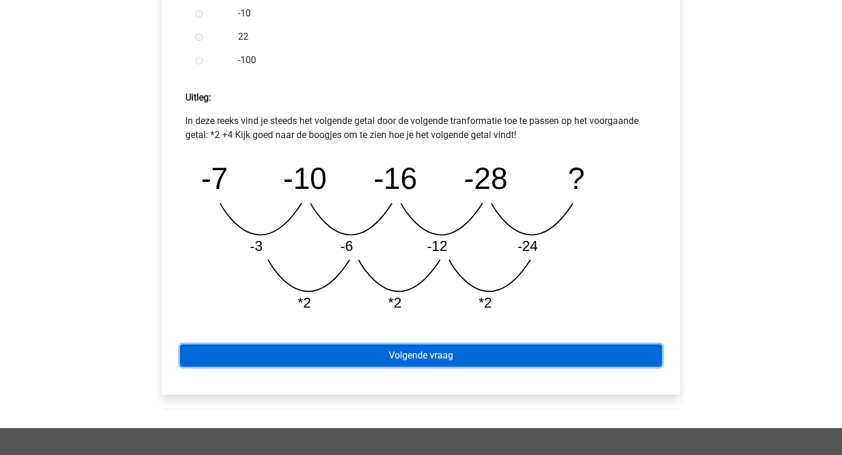
click at [457, 364] on link "Volgende vraag" at bounding box center [421, 355] width 482 height 22
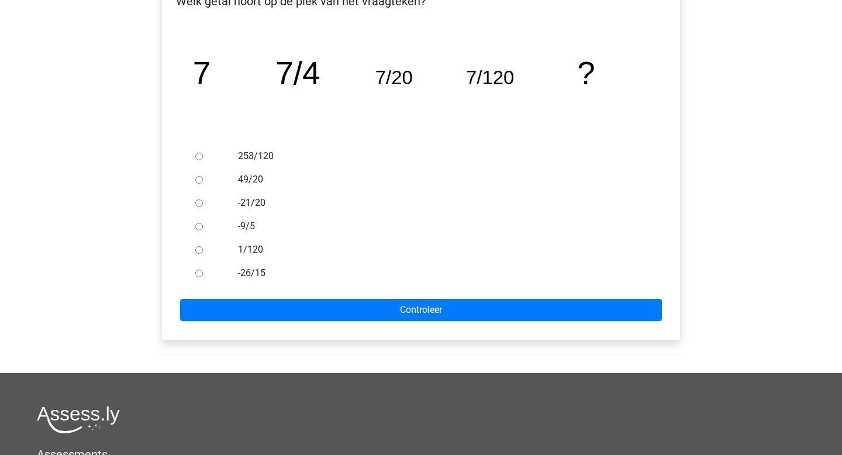
scroll to position [198, 0]
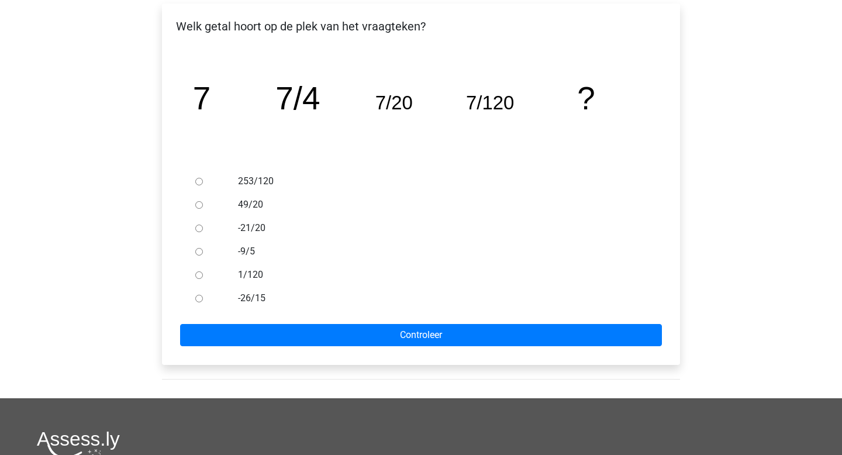
click at [204, 274] on div at bounding box center [210, 274] width 39 height 23
click at [201, 277] on input "1/120" at bounding box center [199, 275] width 8 height 8
radio input "true"
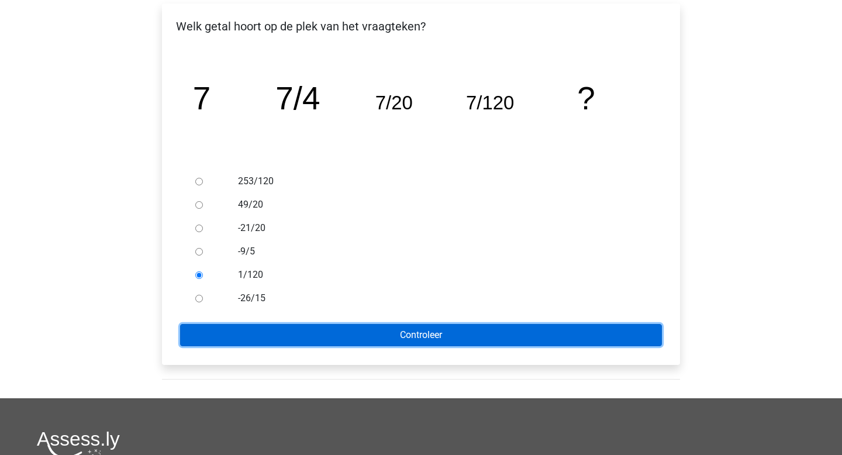
click at [260, 344] on input "Controleer" at bounding box center [421, 335] width 482 height 22
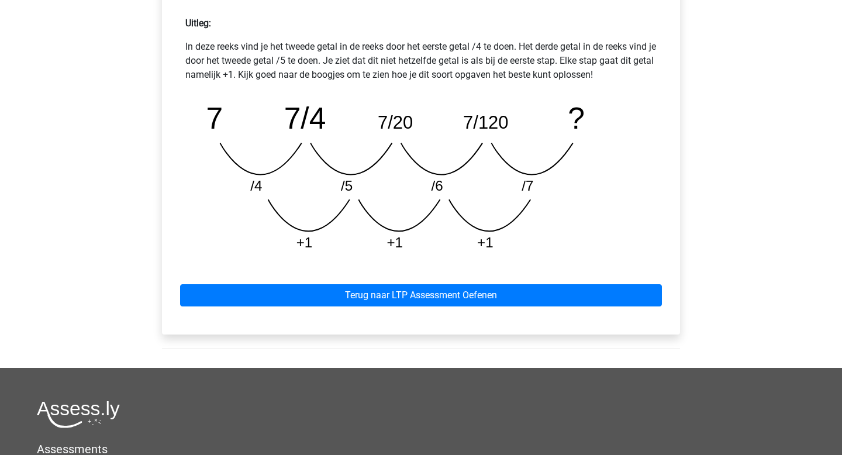
scroll to position [526, 0]
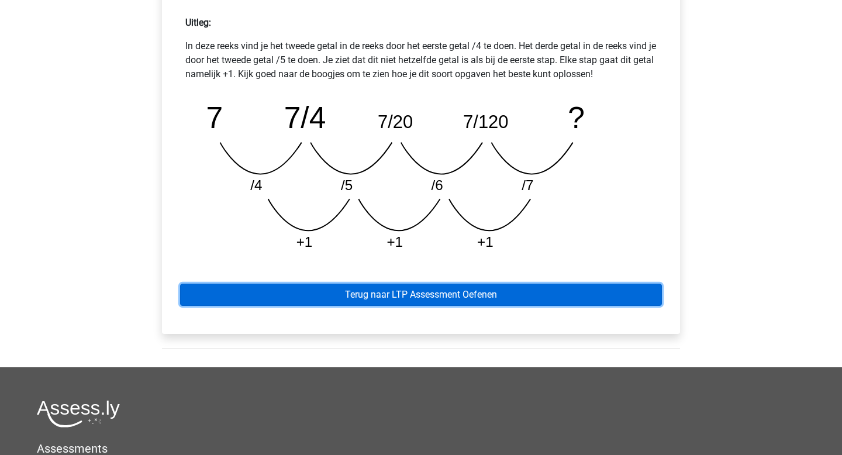
click at [361, 292] on link "Terug naar LTP Assessment Oefenen" at bounding box center [421, 295] width 482 height 22
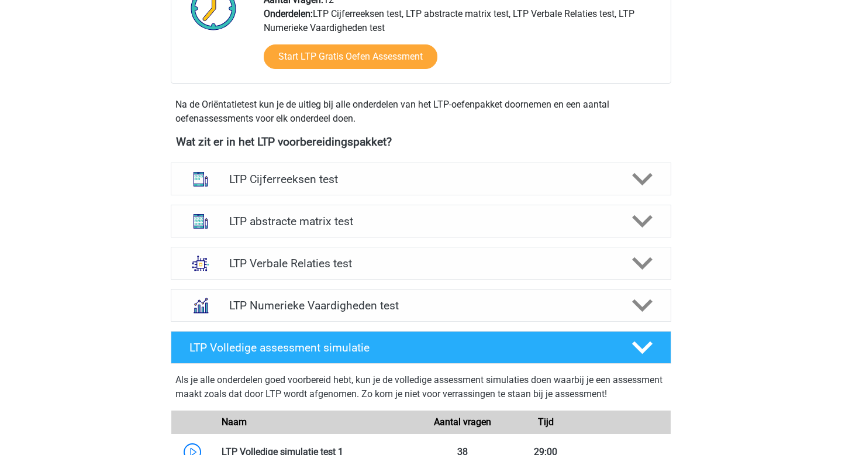
scroll to position [426, 0]
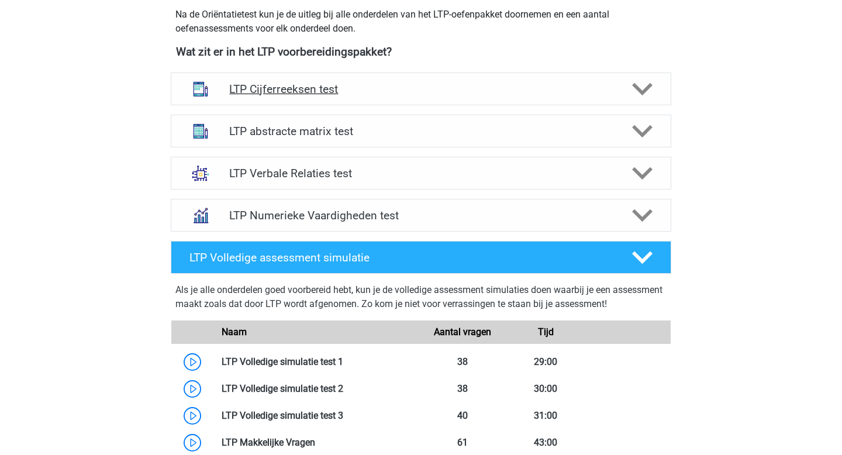
click at [379, 87] on h4 "LTP Cijferreeksen test" at bounding box center [420, 88] width 383 height 13
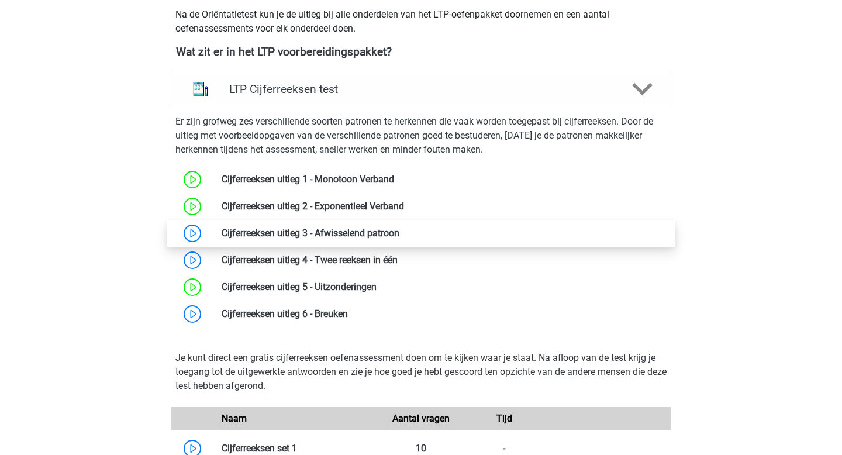
click at [399, 230] on link at bounding box center [399, 232] width 0 height 11
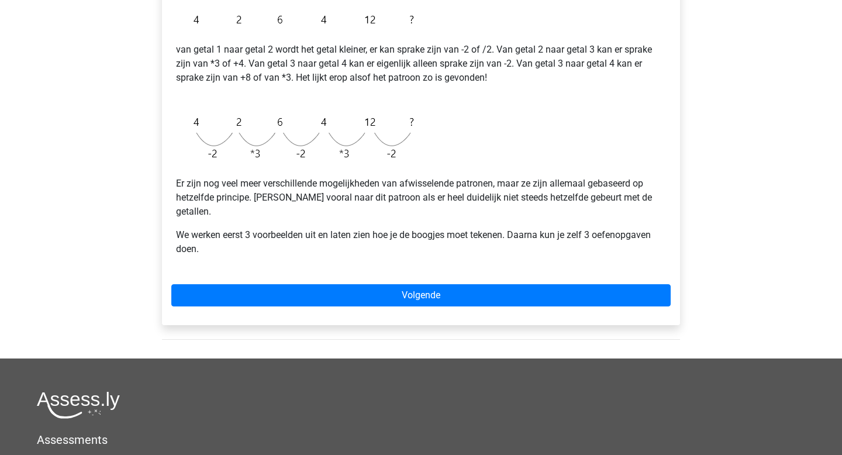
scroll to position [278, 0]
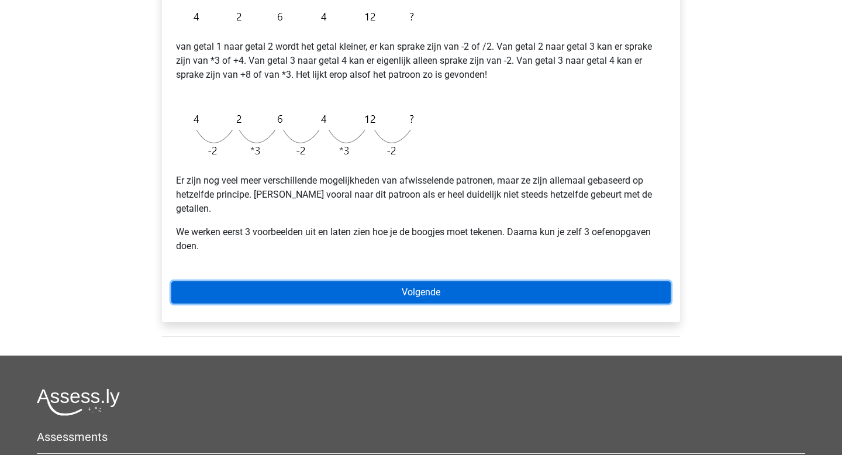
click at [379, 281] on link "Volgende" at bounding box center [420, 292] width 499 height 22
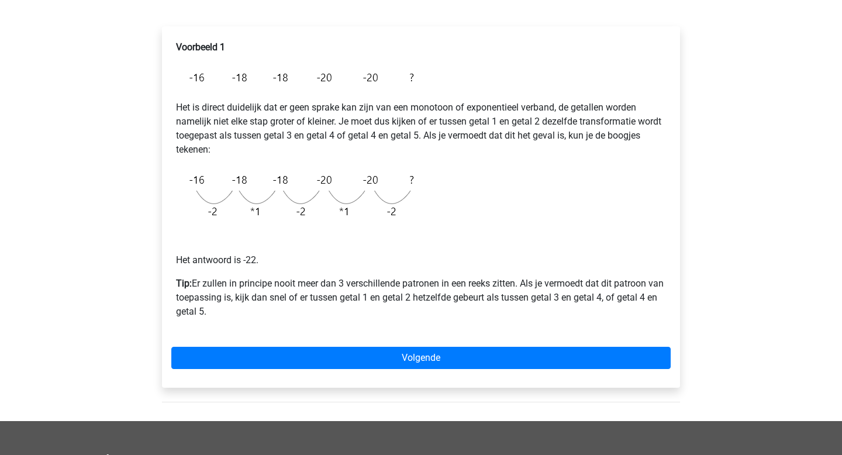
scroll to position [186, 0]
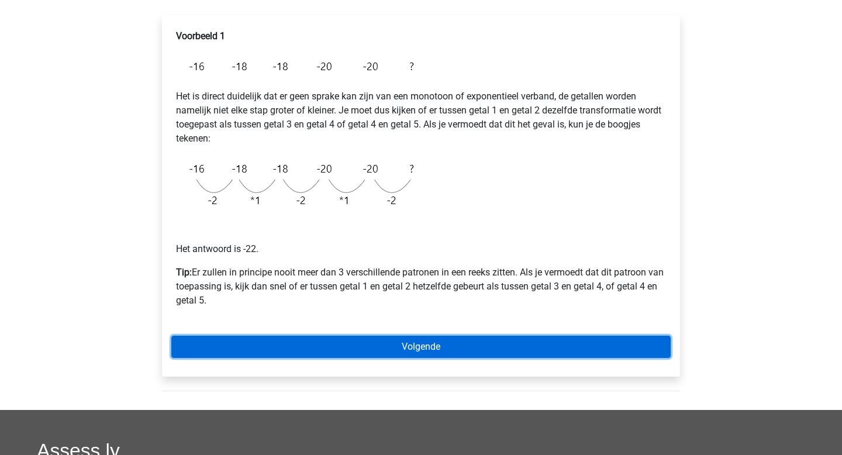
click at [299, 341] on link "Volgende" at bounding box center [420, 347] width 499 height 22
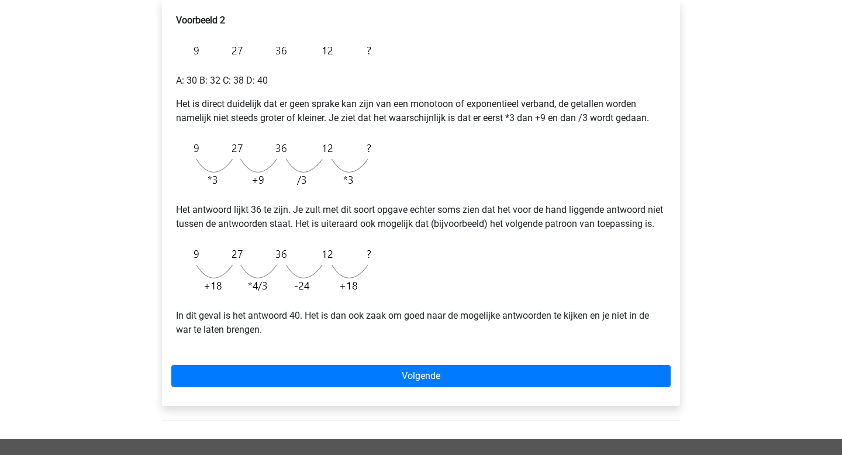
scroll to position [208, 0]
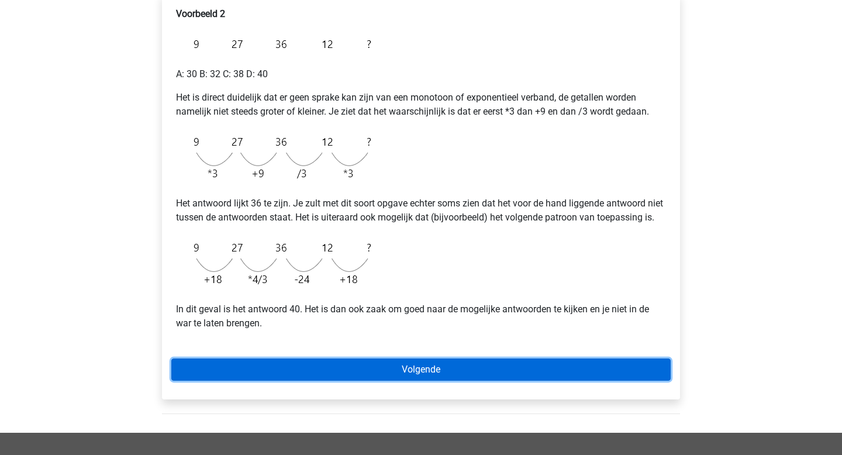
click at [323, 381] on link "Volgende" at bounding box center [420, 369] width 499 height 22
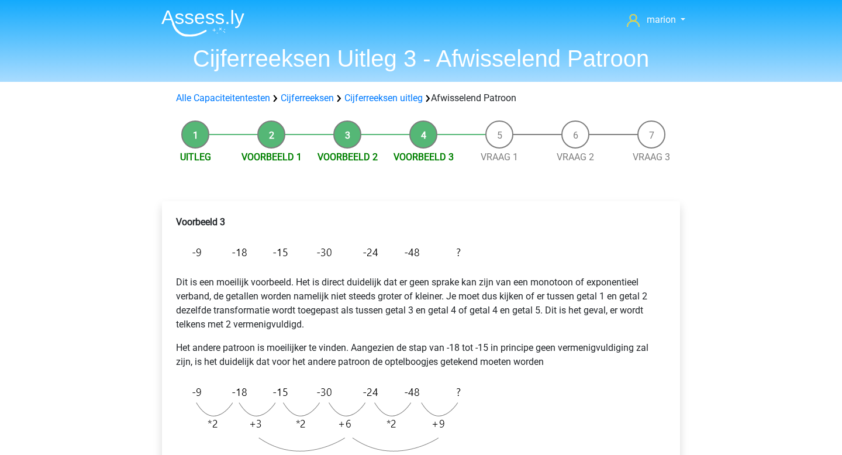
scroll to position [8, 0]
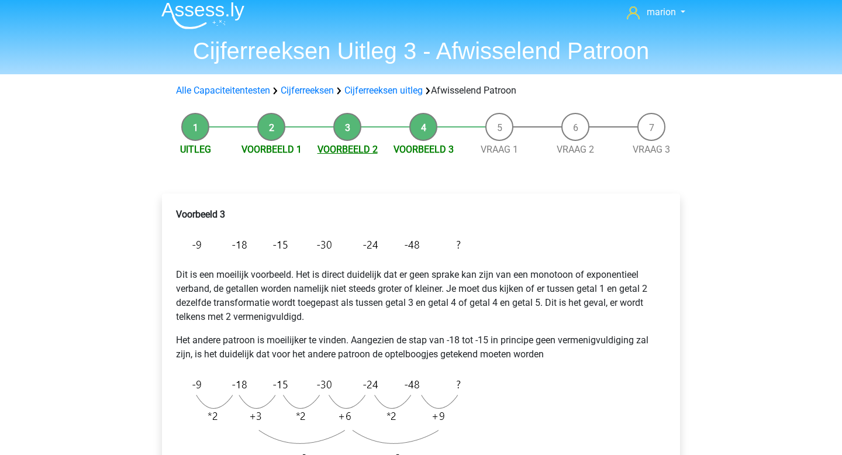
click at [347, 154] on link "Voorbeeld 2" at bounding box center [347, 149] width 60 height 11
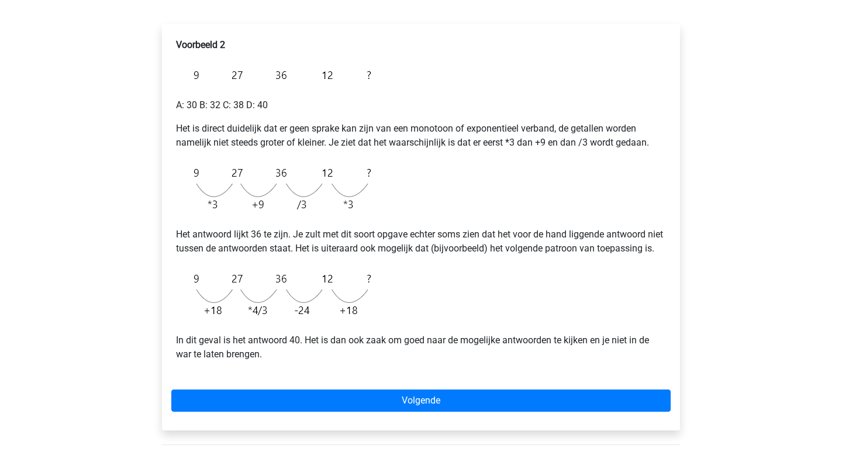
scroll to position [180, 0]
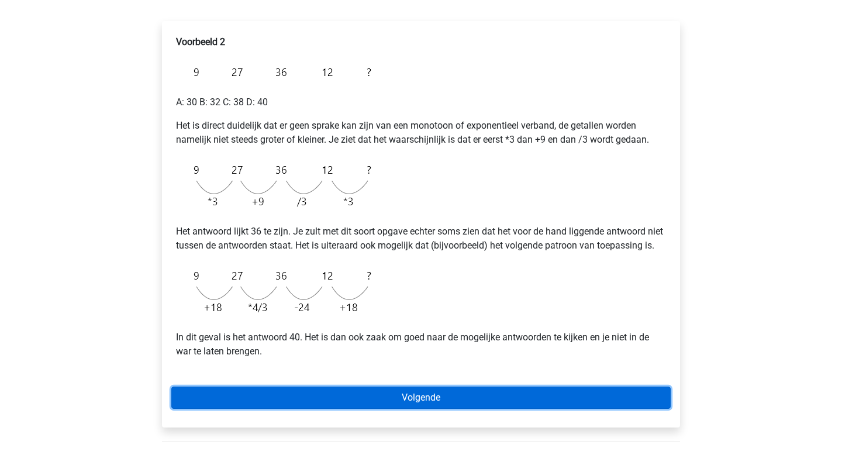
click at [355, 409] on link "Volgende" at bounding box center [420, 397] width 499 height 22
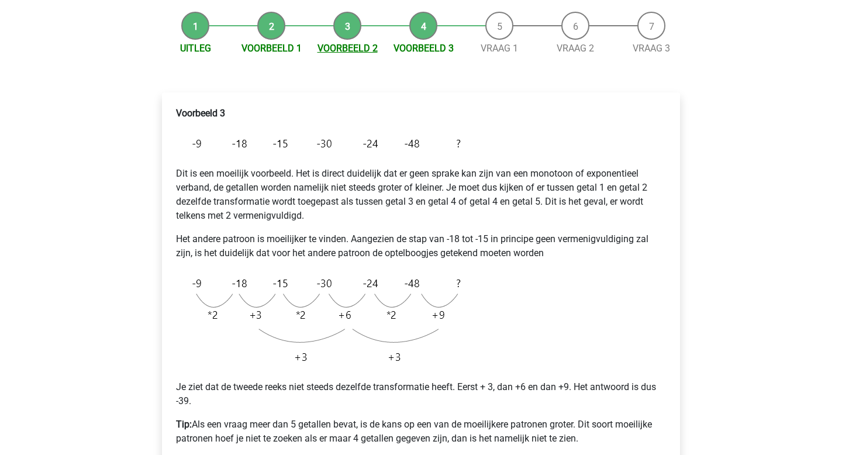
scroll to position [44, 0]
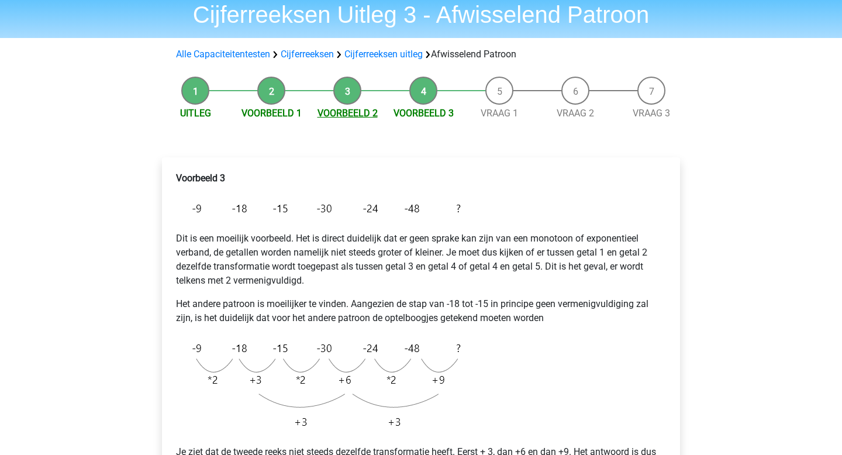
click at [350, 115] on link "Voorbeeld 2" at bounding box center [347, 113] width 60 height 11
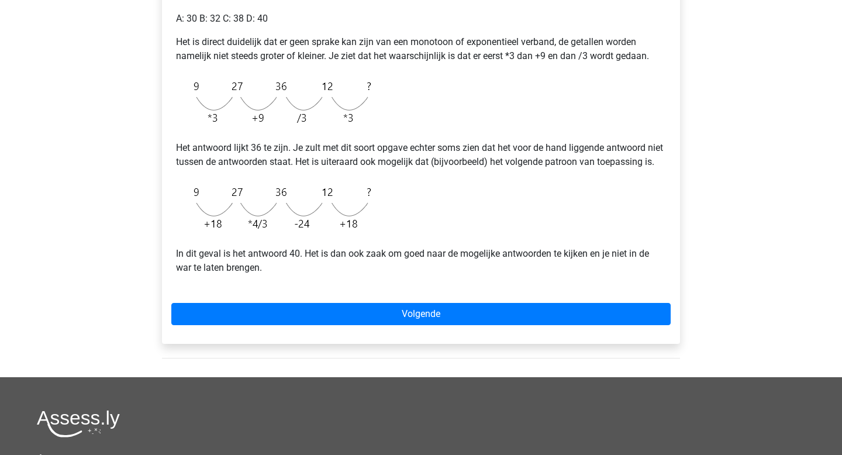
scroll to position [269, 0]
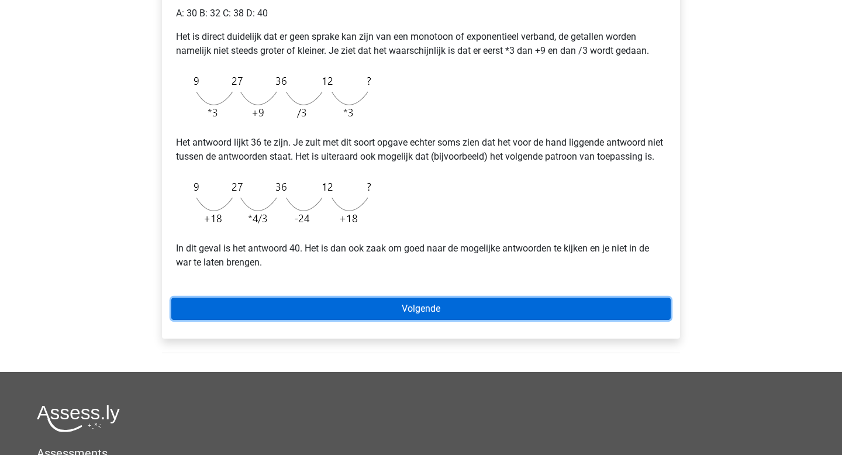
click at [386, 320] on link "Volgende" at bounding box center [420, 309] width 499 height 22
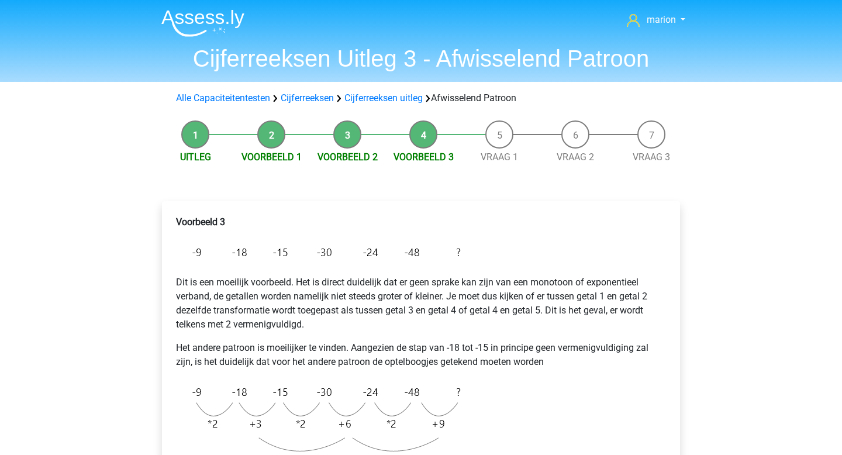
click at [341, 141] on li "Voorbeeld 2" at bounding box center [347, 142] width 76 height 44
click at [352, 161] on link "Voorbeeld 2" at bounding box center [347, 156] width 60 height 11
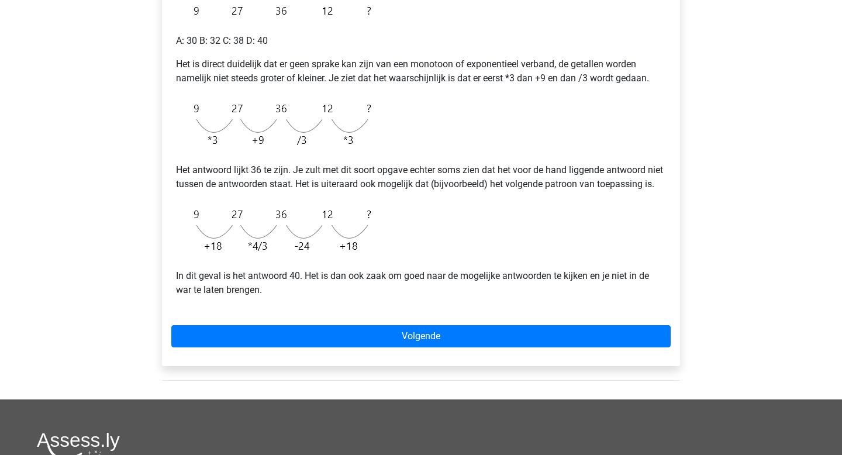
scroll to position [243, 0]
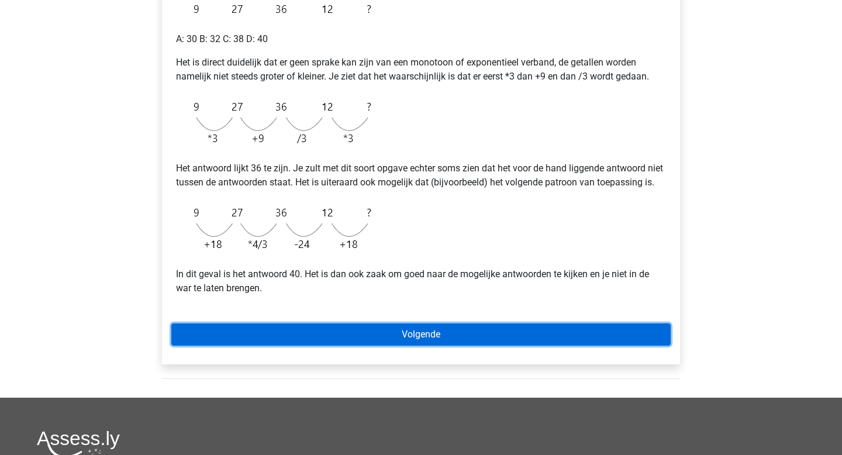
click at [418, 346] on link "Volgende" at bounding box center [420, 334] width 499 height 22
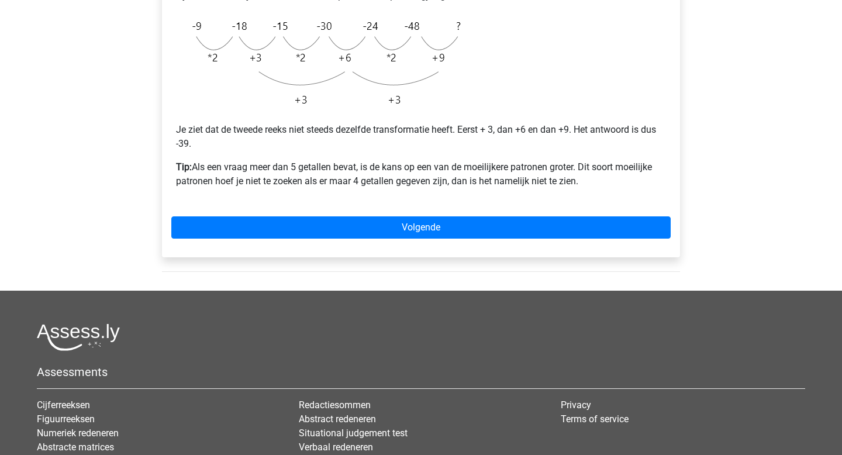
scroll to position [369, 0]
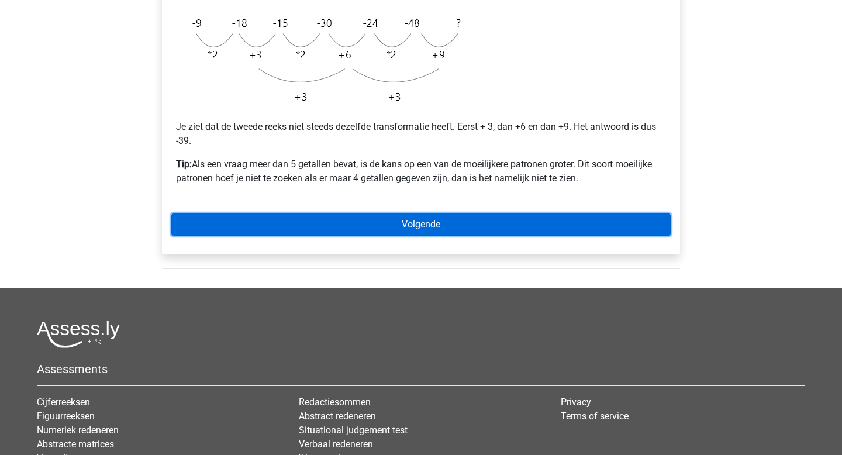
click at [361, 221] on link "Volgende" at bounding box center [420, 224] width 499 height 22
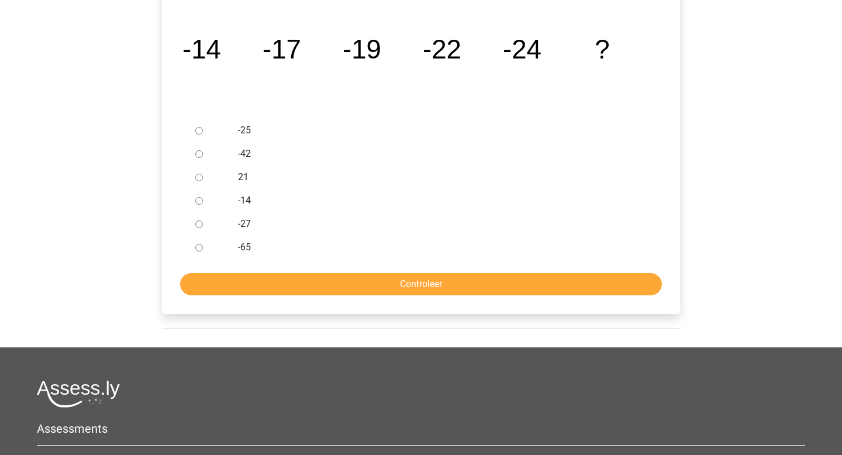
scroll to position [240, 0]
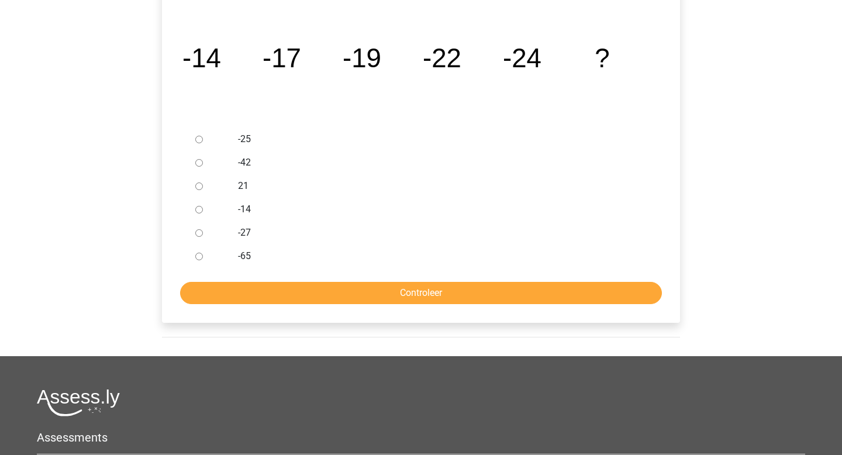
click at [201, 232] on input "-27" at bounding box center [199, 233] width 8 height 8
radio input "true"
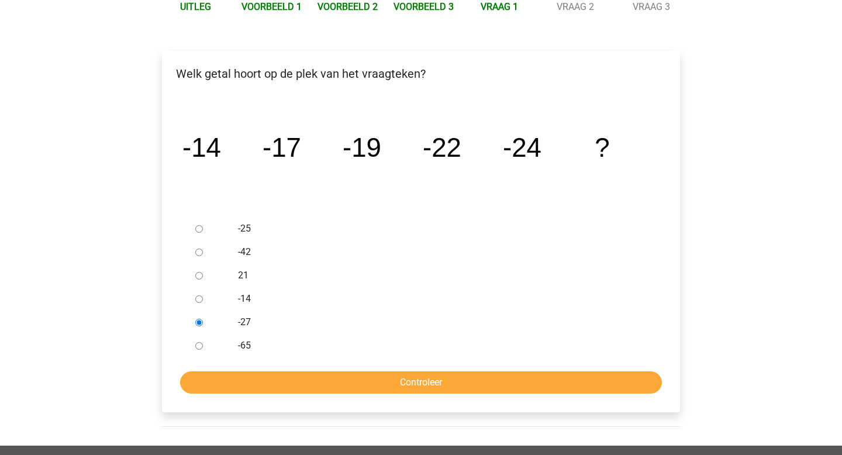
scroll to position [174, 0]
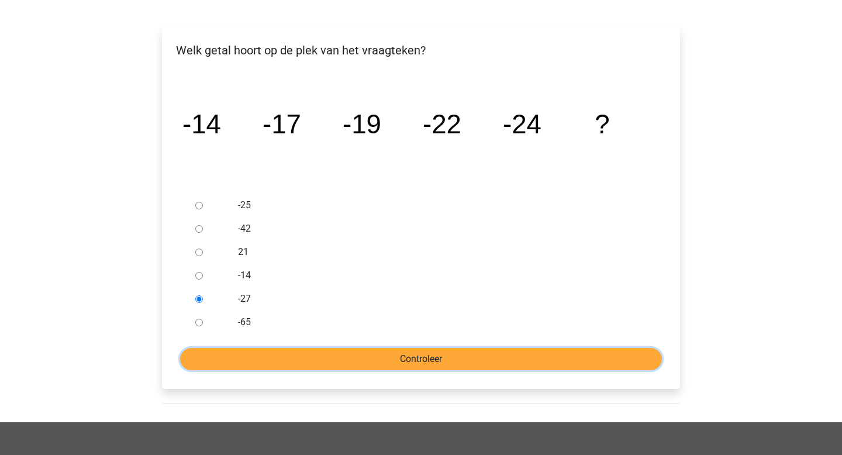
click at [309, 357] on input "Controleer" at bounding box center [421, 359] width 482 height 22
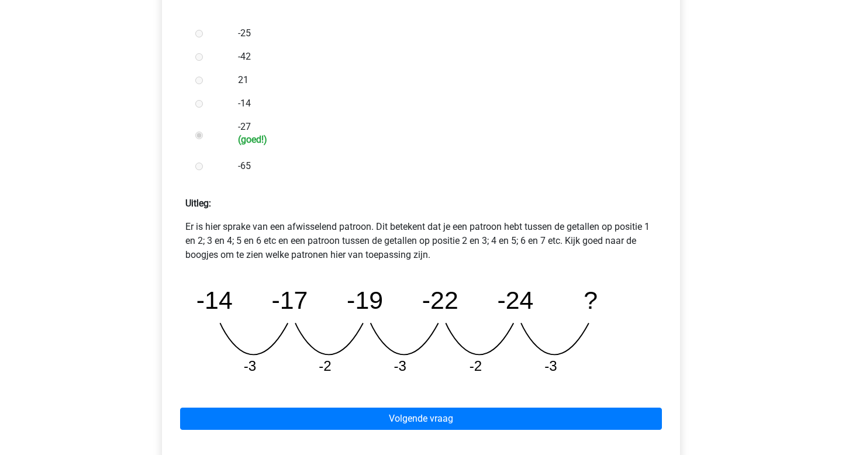
scroll to position [334, 0]
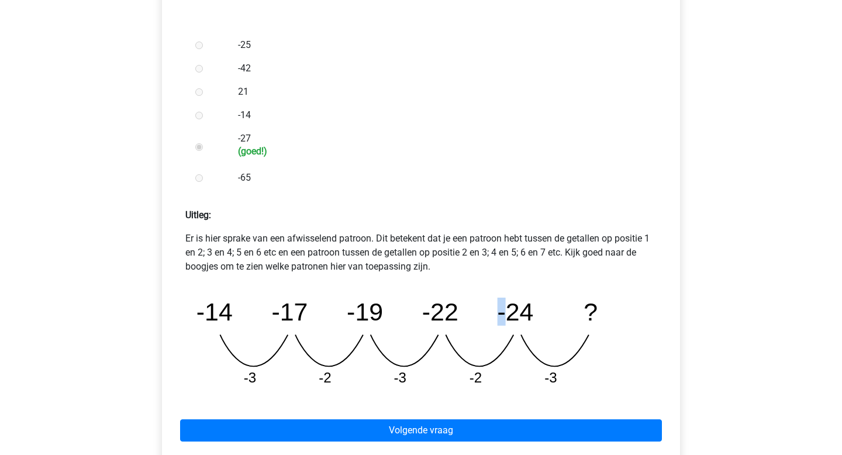
drag, startPoint x: 508, startPoint y: 310, endPoint x: 497, endPoint y: 309, distance: 11.2
click at [497, 309] on icon "image/svg+xml -14 -17 -19 -22 -24 ? -3 -2 -3 -2 -3" at bounding box center [421, 339] width 452 height 113
click at [665, 348] on div "Er is hier sprake van een afwisselend patroon. Dit betekent dat je een patroon …" at bounding box center [420, 314] width 499 height 165
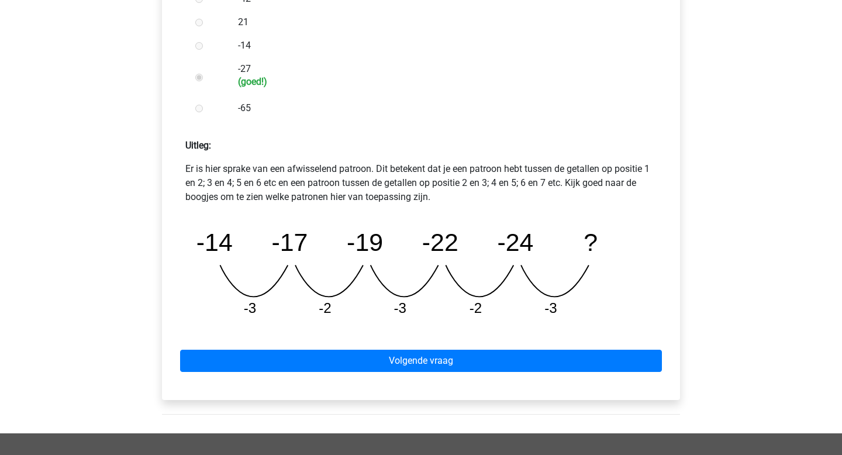
scroll to position [453, 0]
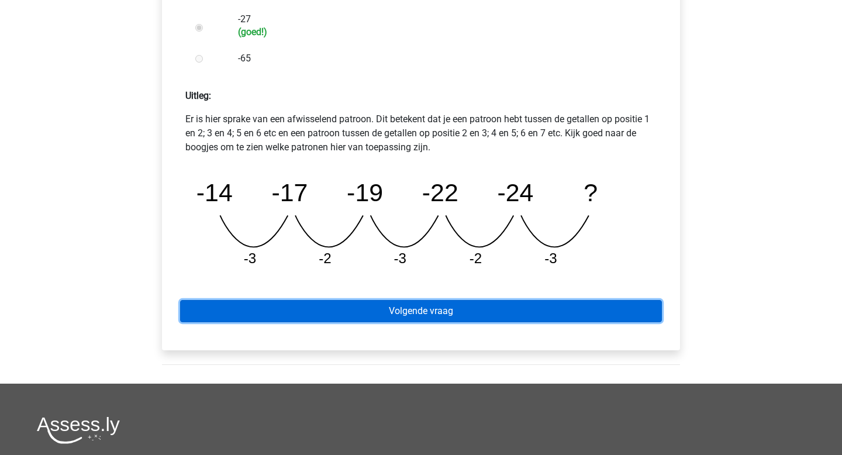
click at [441, 305] on link "Volgende vraag" at bounding box center [421, 311] width 482 height 22
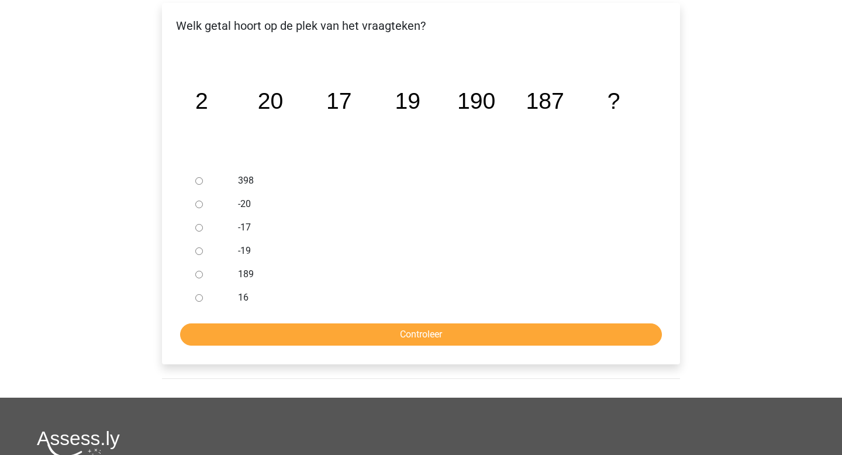
scroll to position [196, 0]
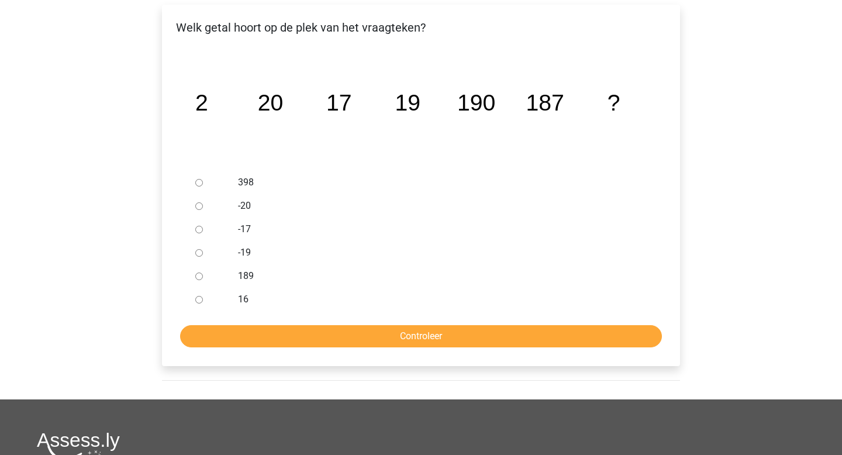
click at [202, 277] on input "189" at bounding box center [199, 276] width 8 height 8
radio input "true"
click at [293, 348] on div "Welk getal hoort op de plek van het vraagteken? image/svg+xml 2 20 17 19 190 18…" at bounding box center [421, 185] width 518 height 361
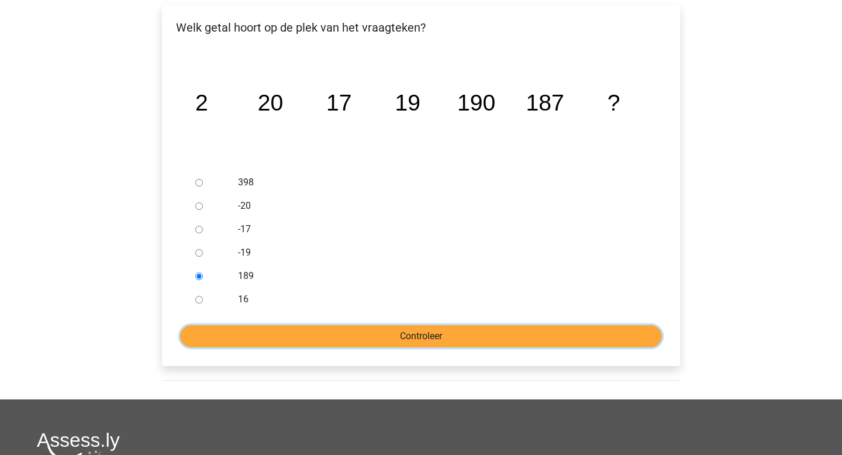
click at [301, 336] on input "Controleer" at bounding box center [421, 336] width 482 height 22
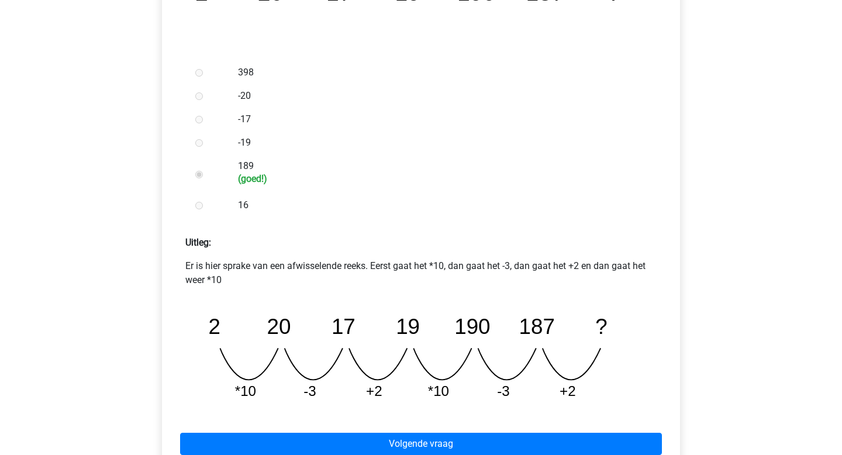
scroll to position [329, 0]
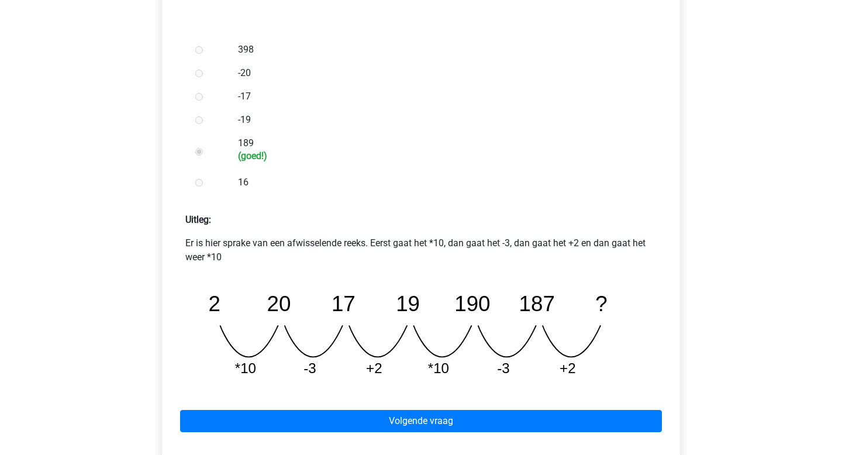
click at [316, 409] on div "Volgende vraag" at bounding box center [420, 418] width 499 height 64
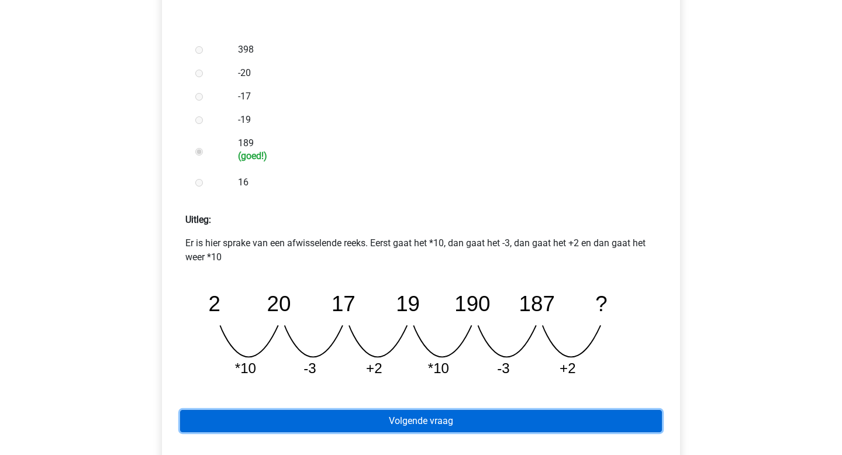
click at [318, 421] on link "Volgende vraag" at bounding box center [421, 421] width 482 height 22
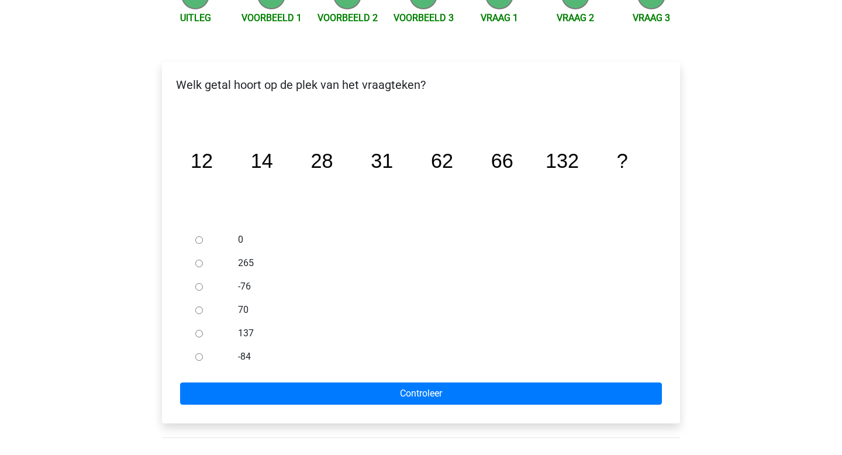
scroll to position [138, 0]
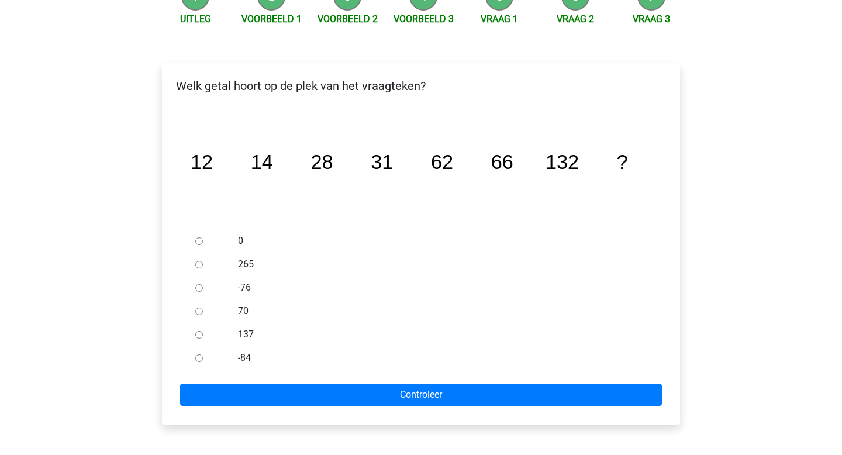
click at [199, 335] on input "137" at bounding box center [199, 335] width 8 height 8
radio input "true"
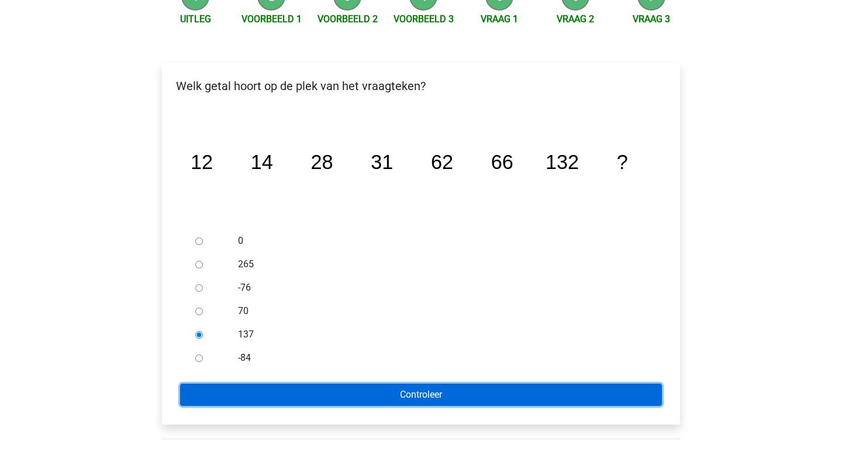
click at [419, 405] on input "Controleer" at bounding box center [421, 395] width 482 height 22
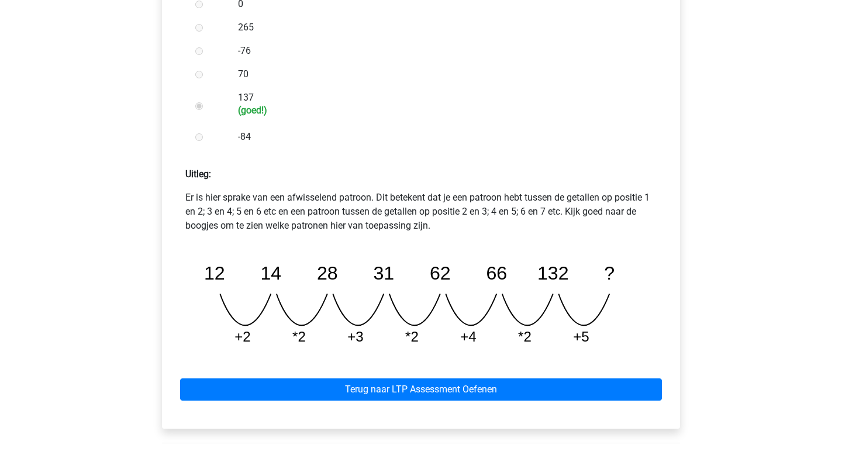
scroll to position [378, 0]
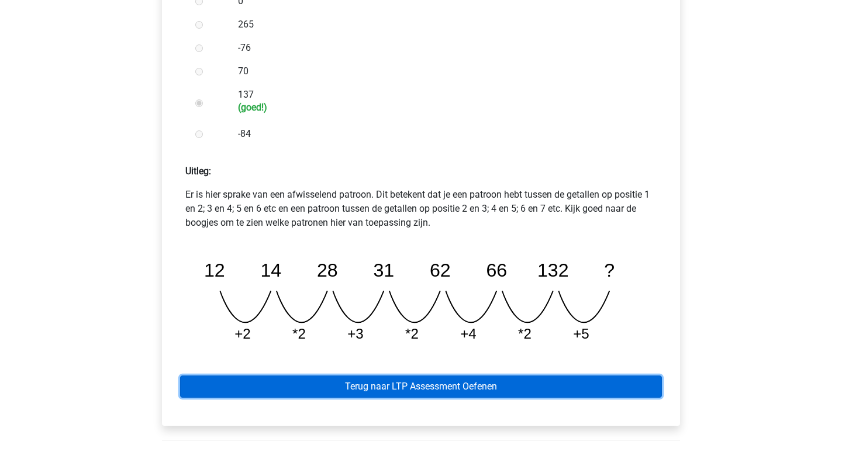
click at [432, 386] on link "Terug naar LTP Assessment Oefenen" at bounding box center [421, 386] width 482 height 22
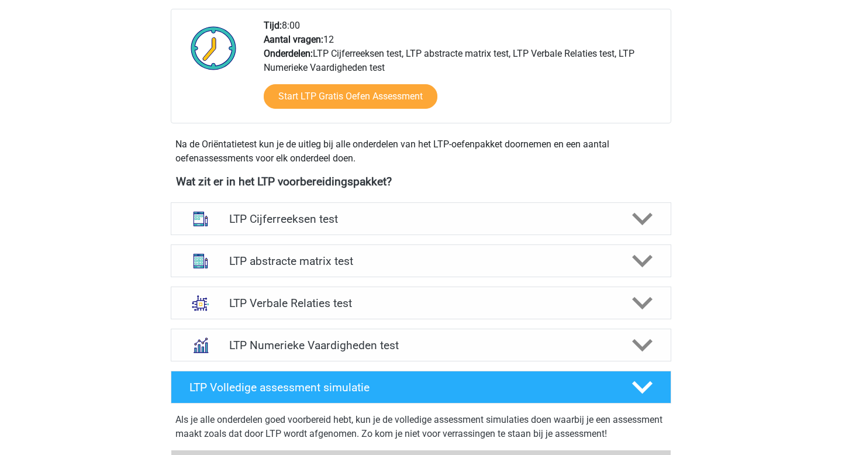
scroll to position [303, 0]
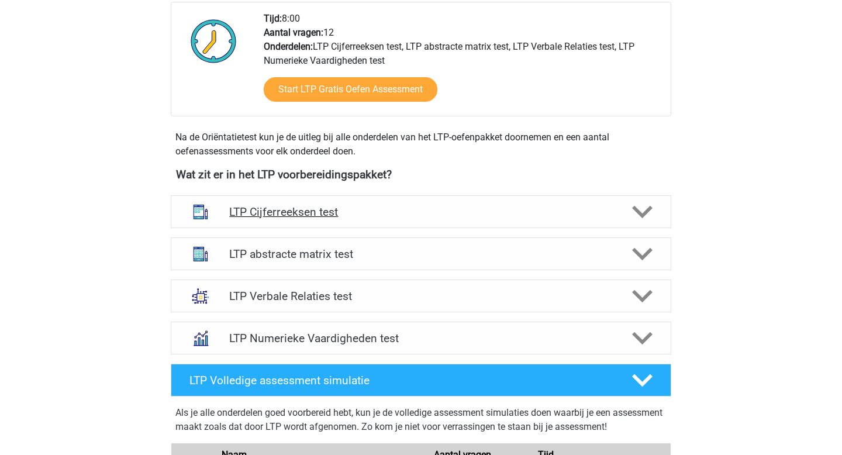
click at [374, 212] on h4 "LTP Cijferreeksen test" at bounding box center [420, 211] width 383 height 13
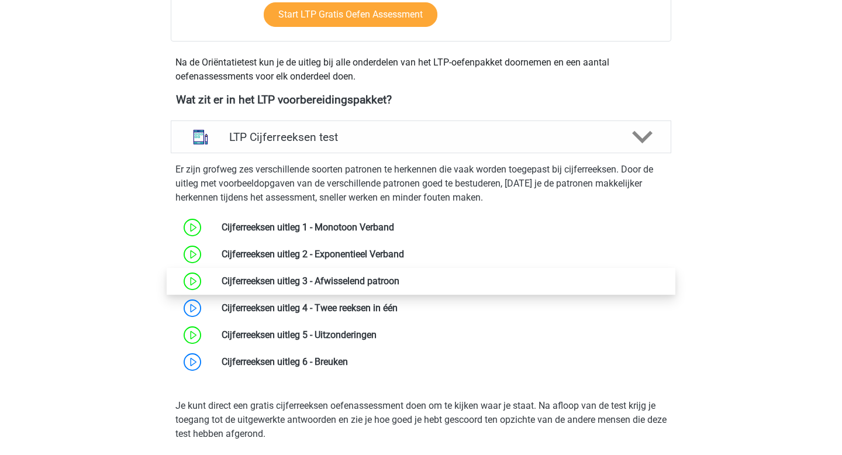
scroll to position [387, 0]
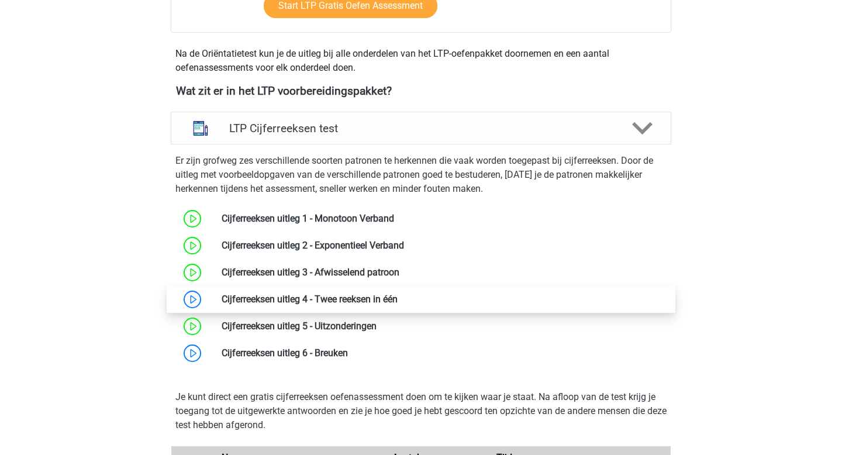
click at [398, 302] on link at bounding box center [398, 298] width 0 height 11
